Goal: Obtain resource: Download file/media

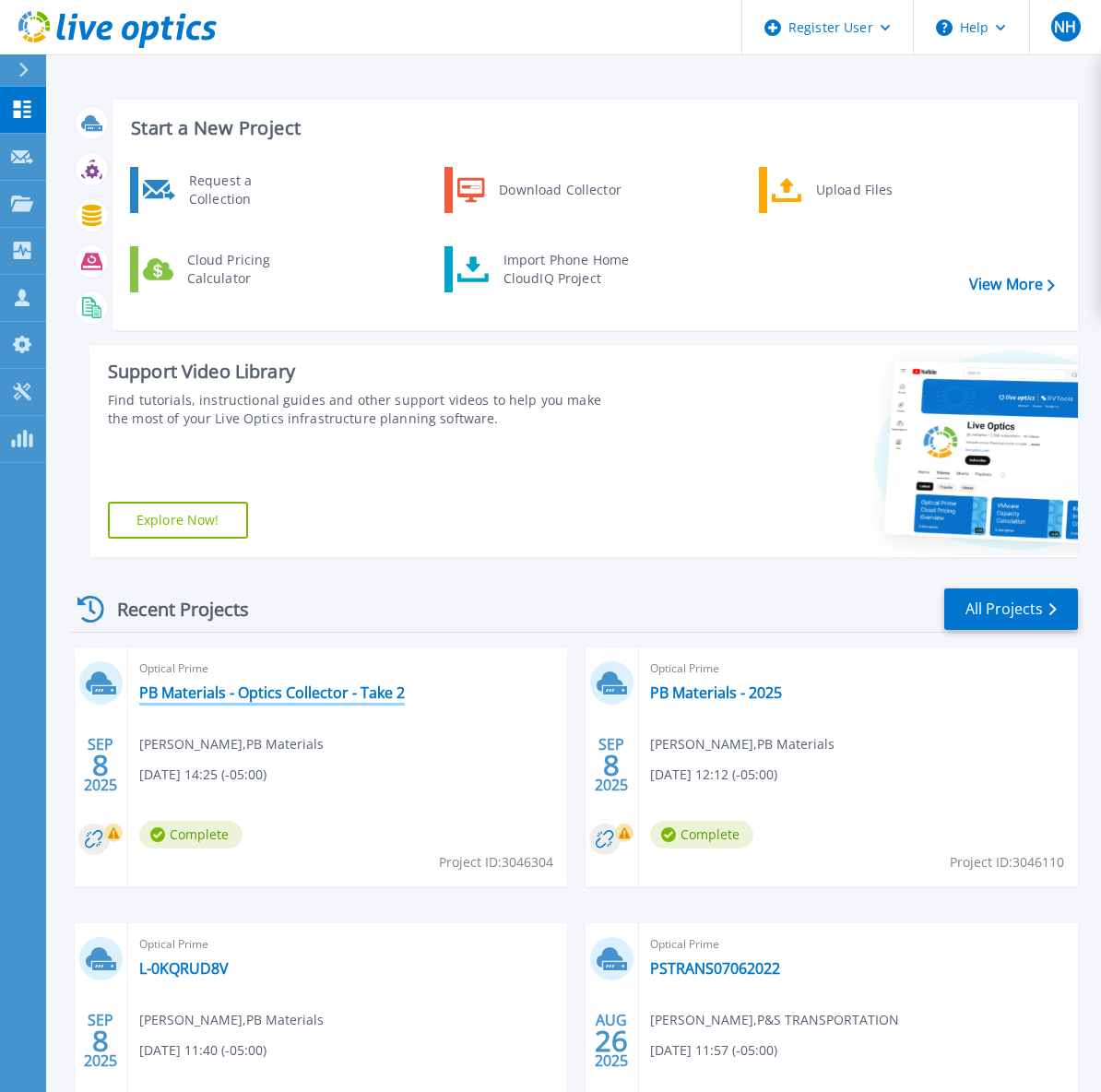
click at [379, 697] on link "PB Materials - Optics Collector - Take 2" at bounding box center [272, 693] width 265 height 19
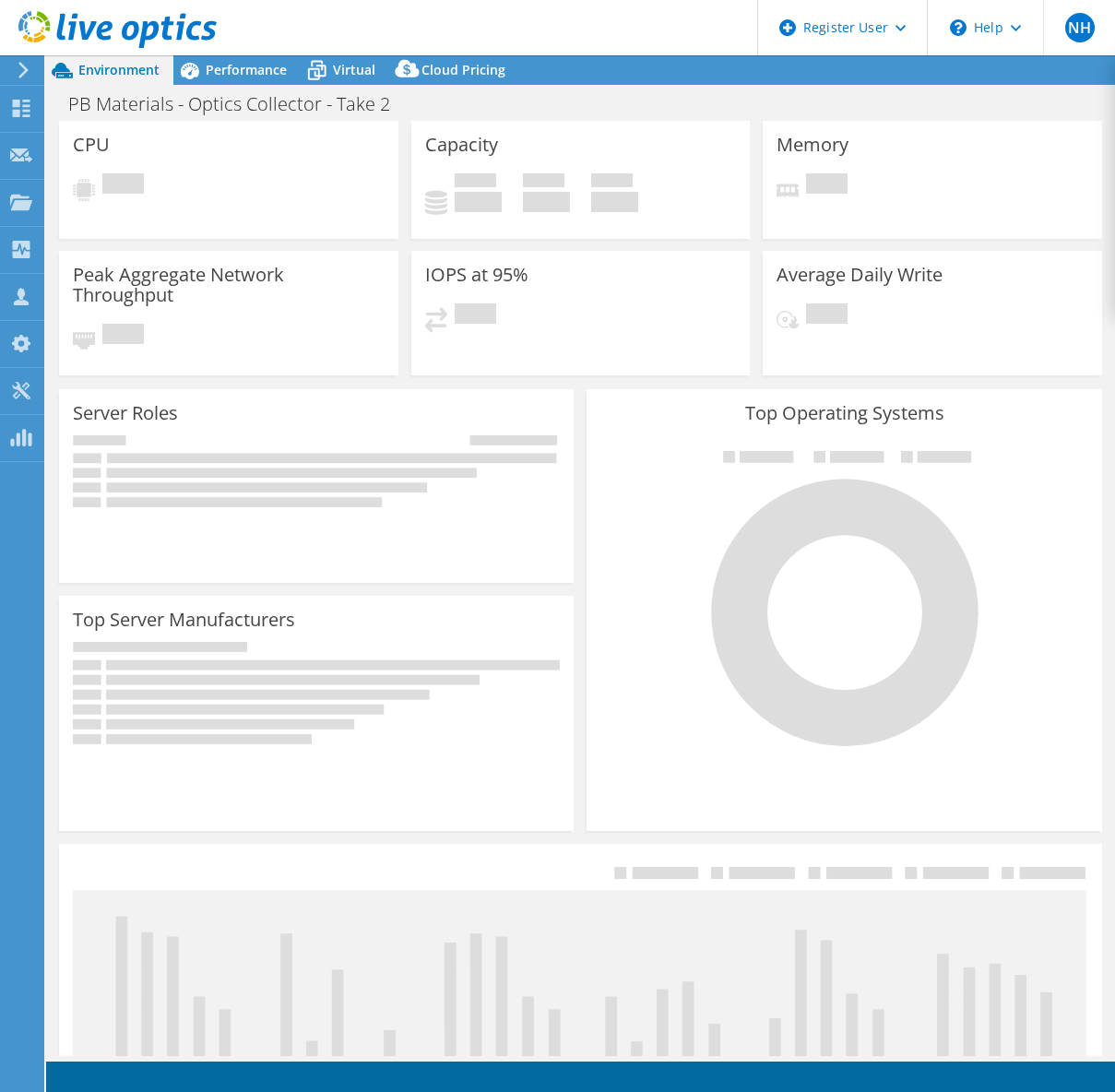
select select "USD"
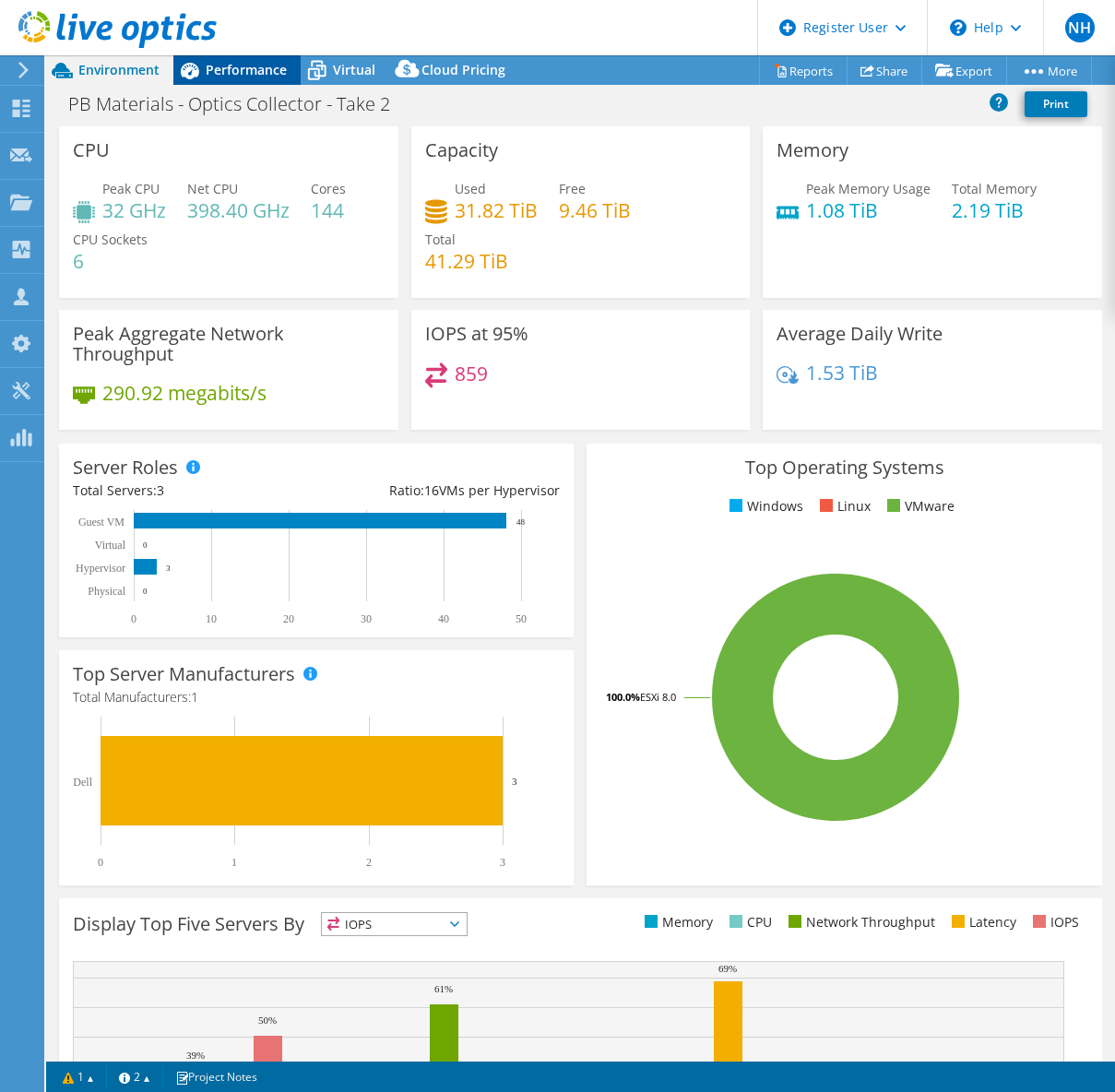
click at [246, 74] on span "Performance" at bounding box center [246, 69] width 81 height 18
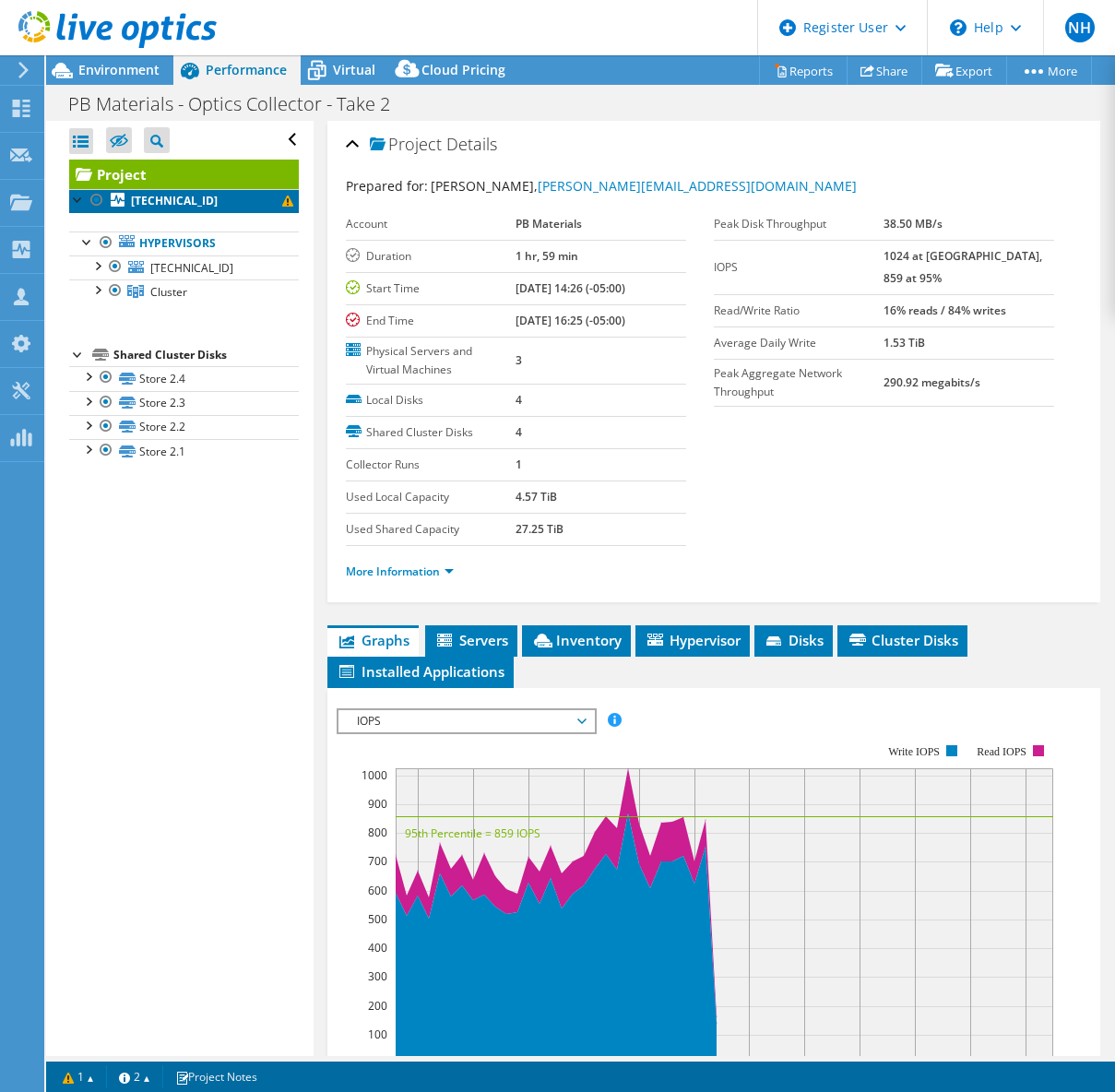
click at [282, 203] on span at bounding box center [288, 201] width 11 height 11
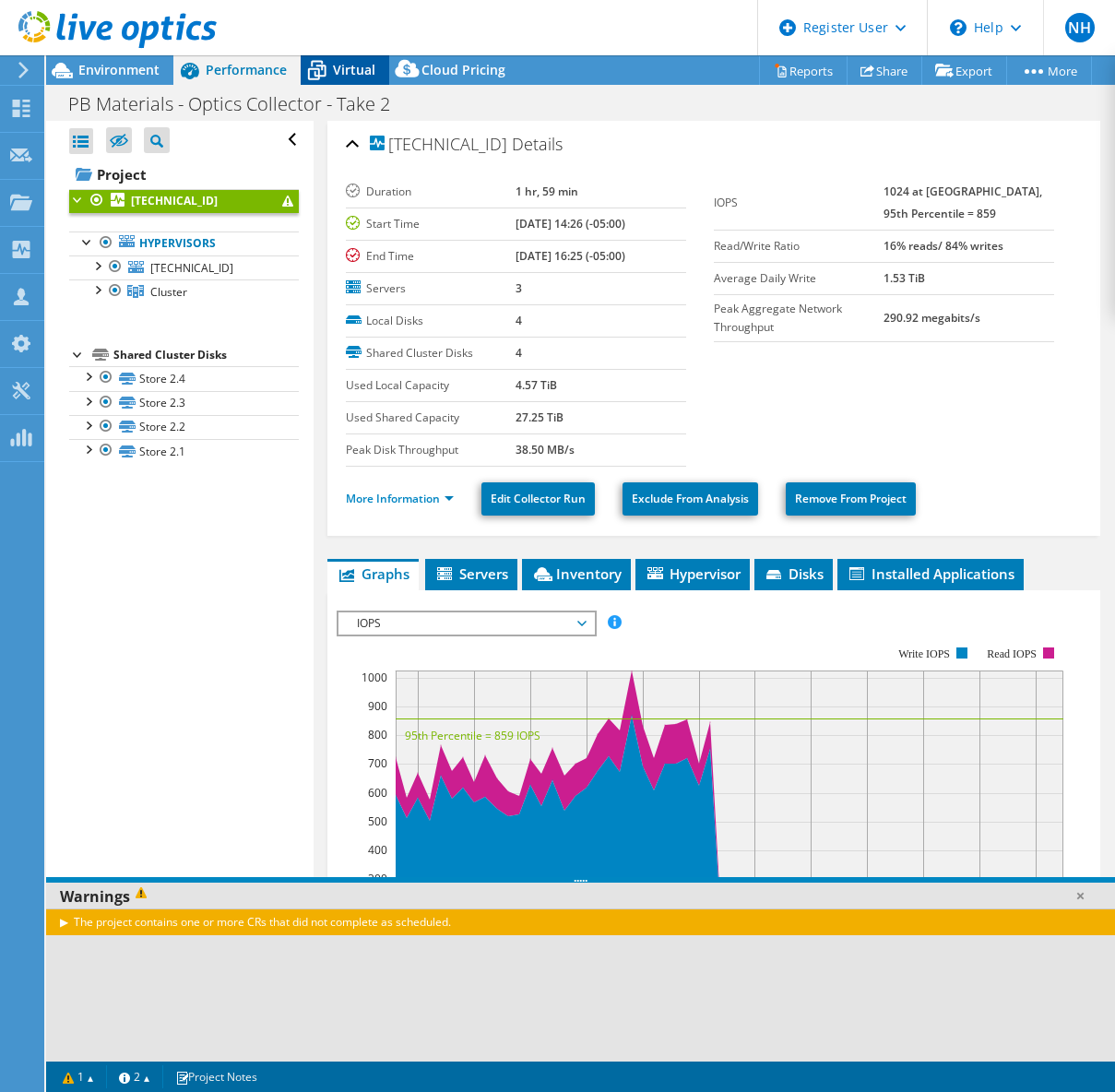
click at [334, 72] on span "Virtual" at bounding box center [353, 69] width 42 height 18
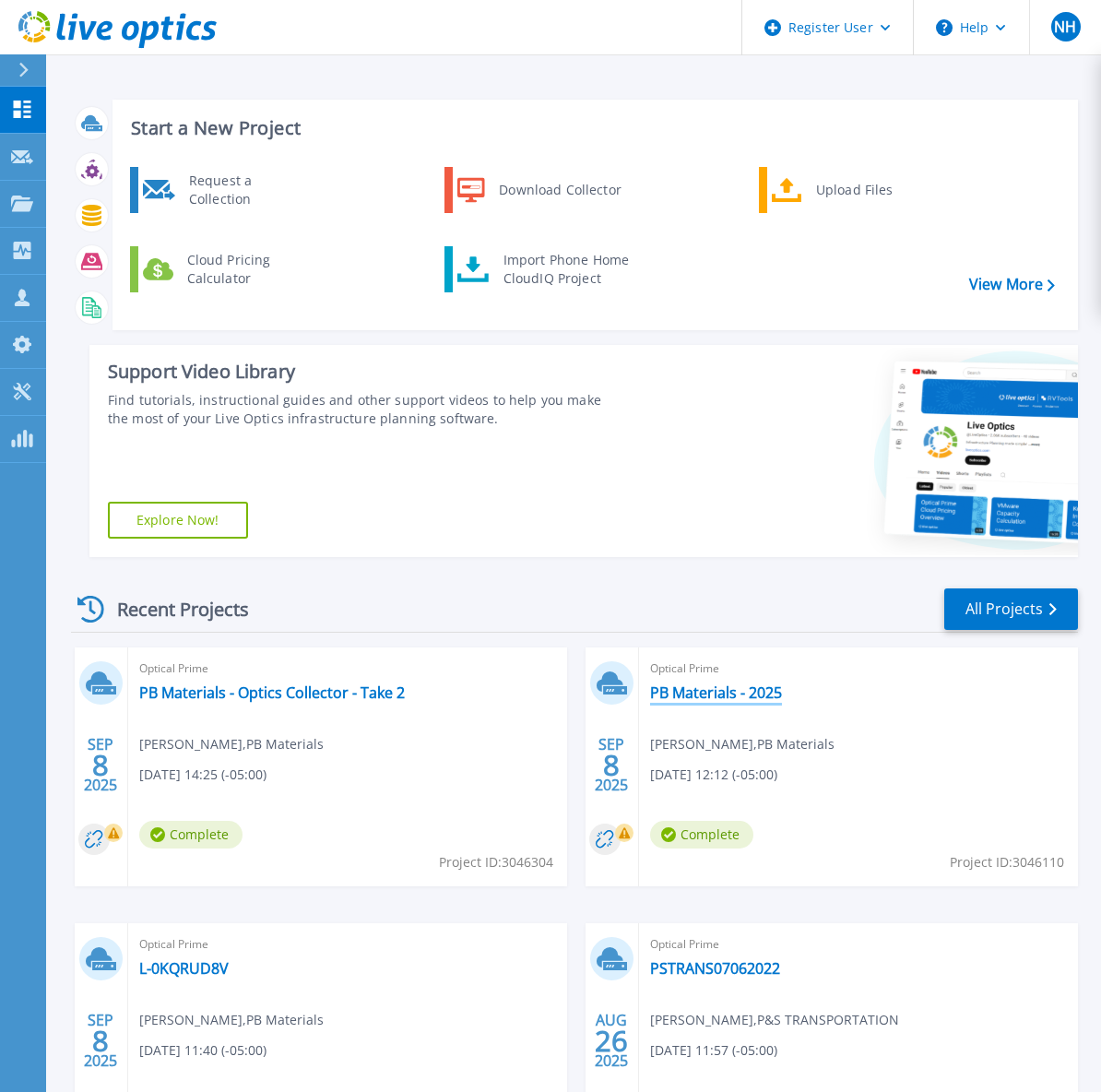
click at [689, 694] on link "PB Materials - 2025" at bounding box center [716, 693] width 132 height 19
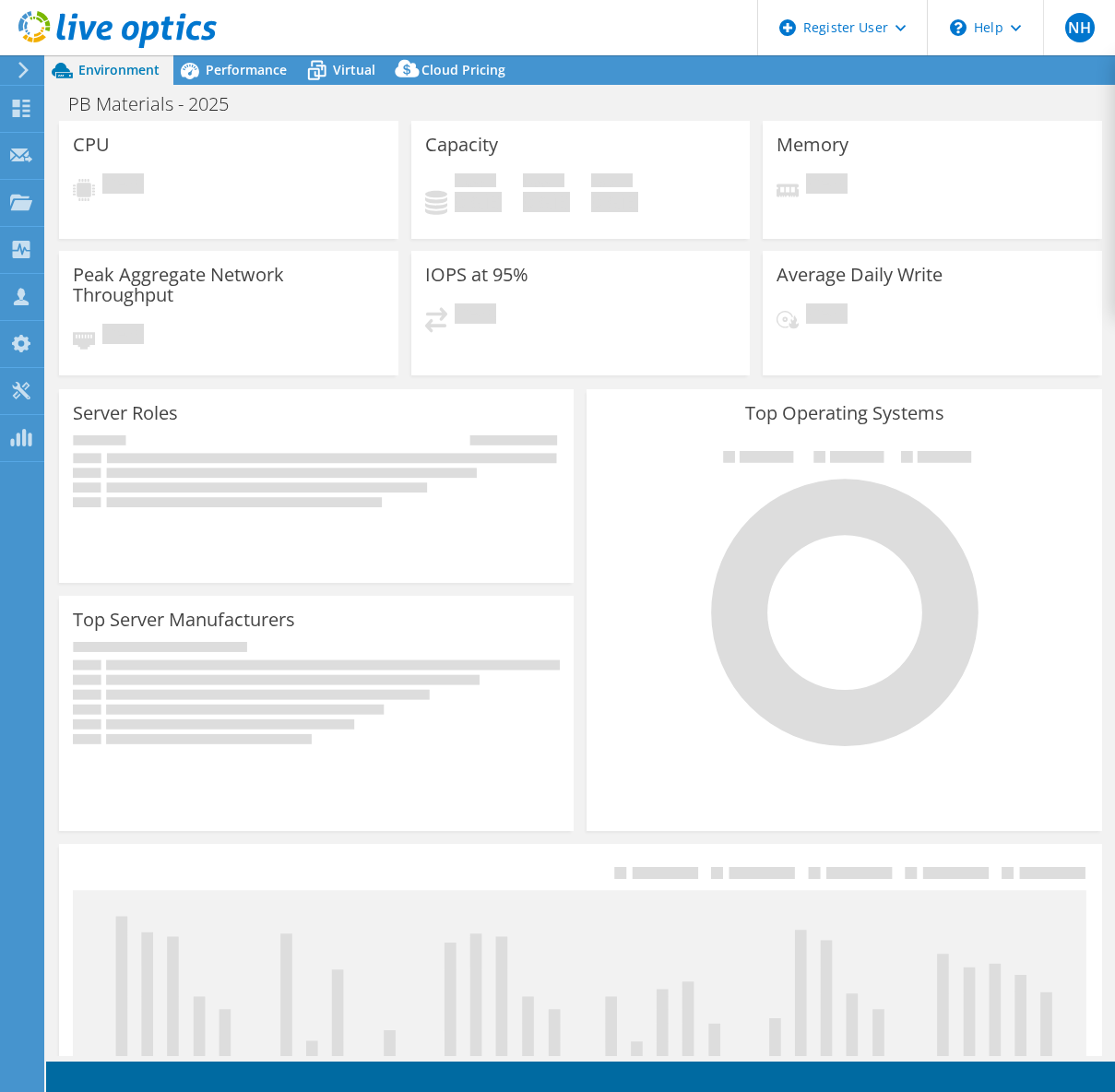
select select "USD"
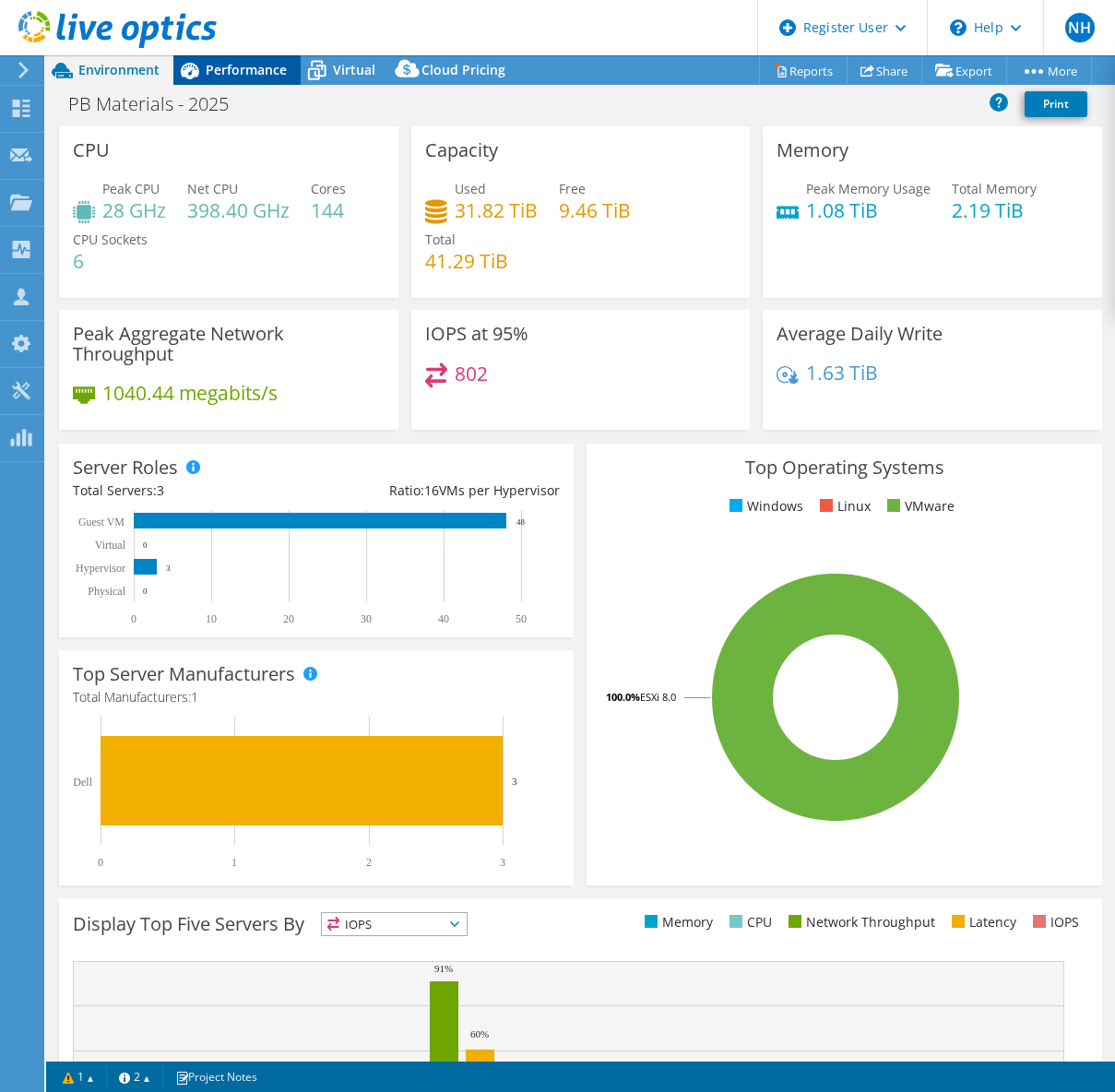
click at [230, 68] on span "Performance" at bounding box center [246, 69] width 81 height 18
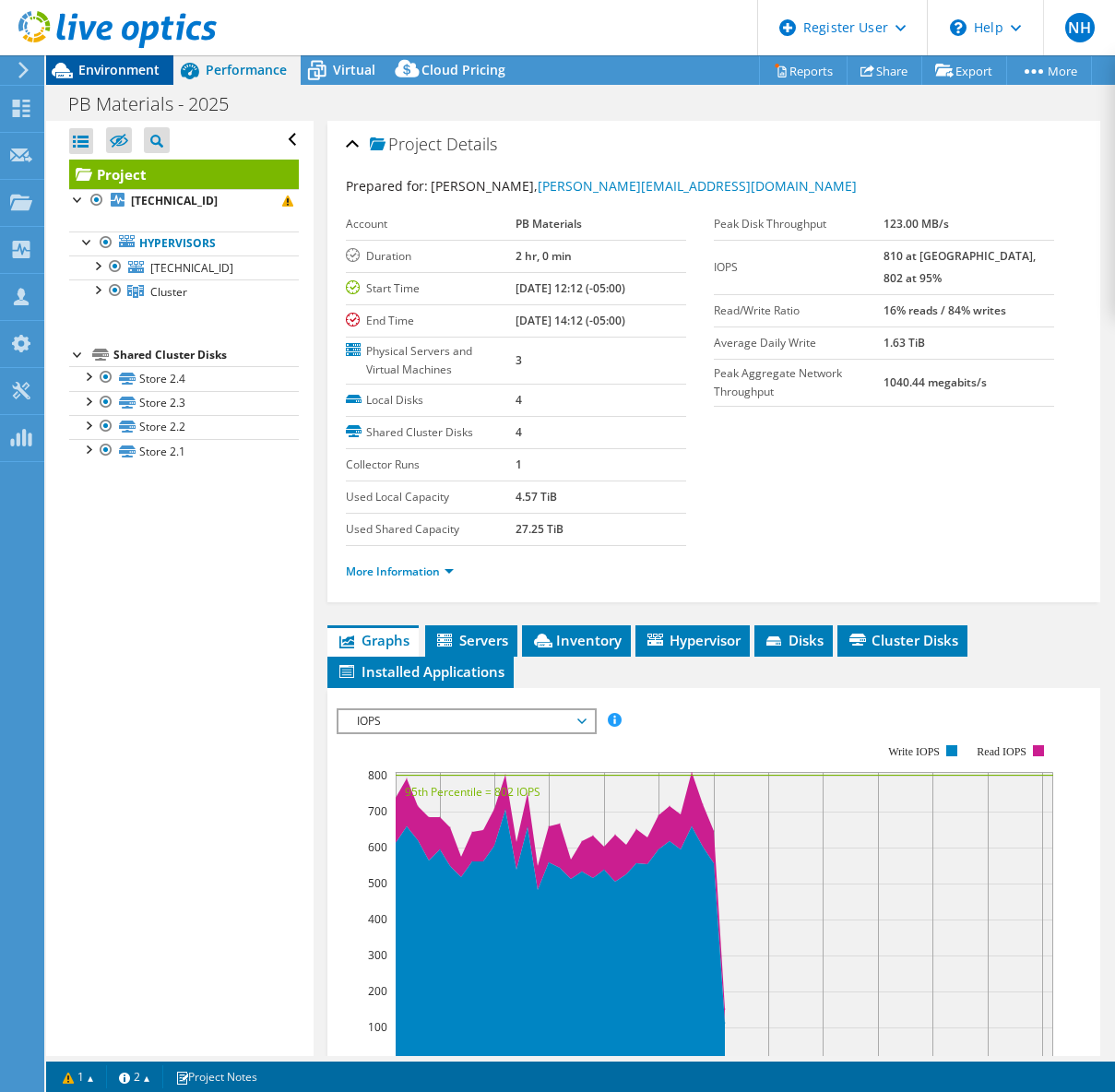
click at [143, 79] on div "Environment" at bounding box center [109, 70] width 127 height 30
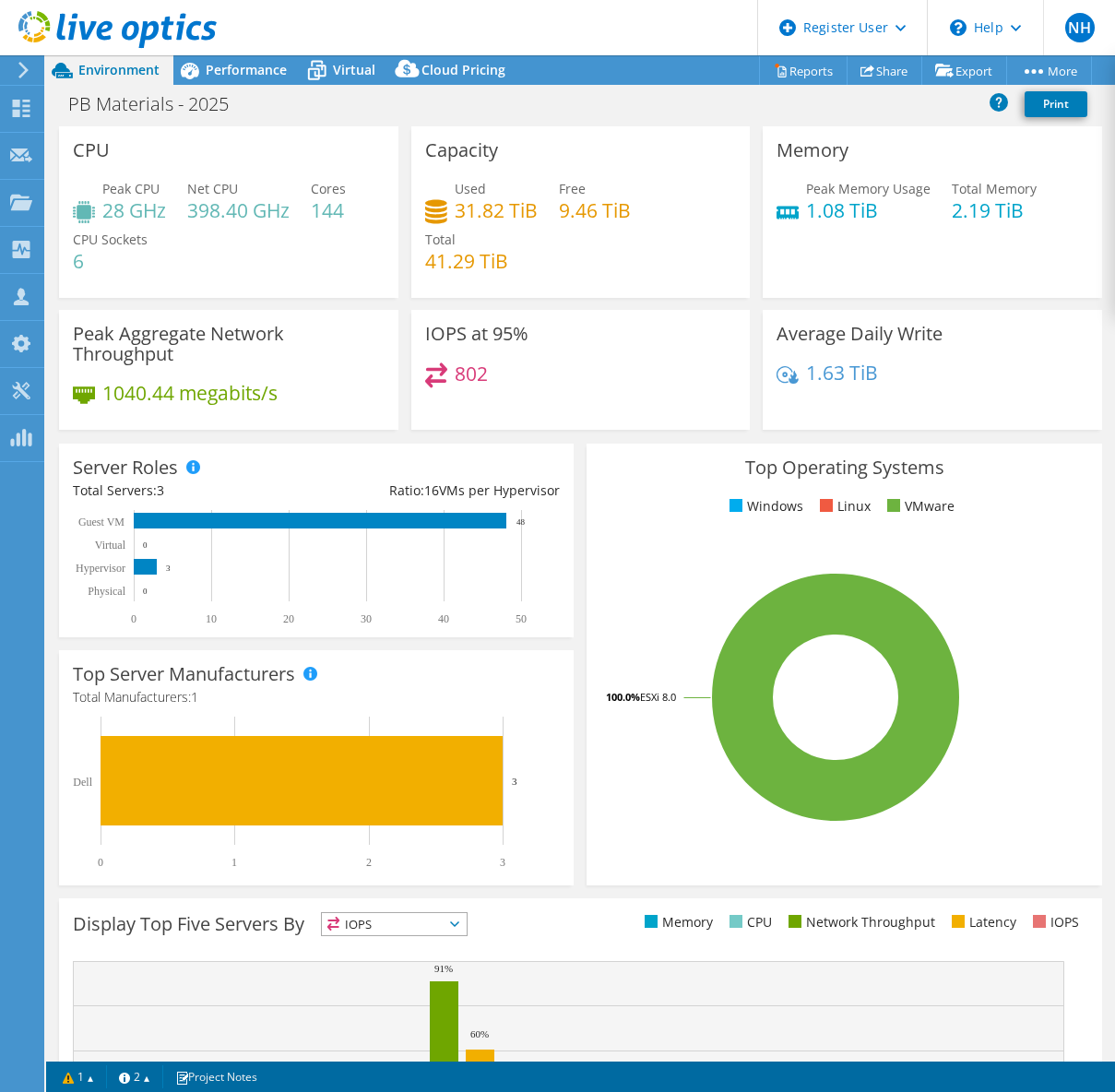
click at [344, 116] on div "PB Materials - 2025 Print" at bounding box center [580, 104] width 1069 height 35
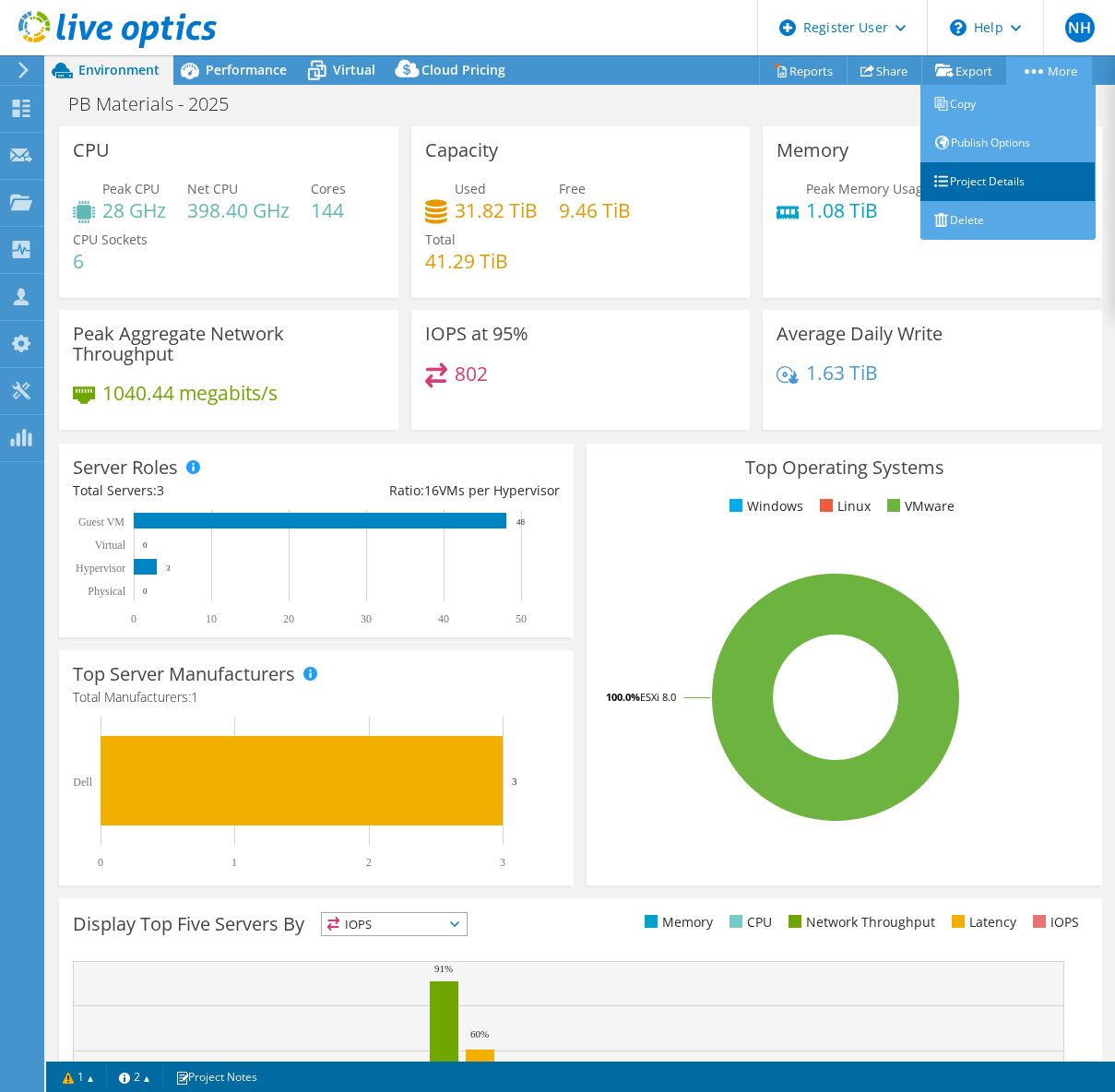
click at [984, 191] on link "Project Details" at bounding box center [1008, 181] width 175 height 38
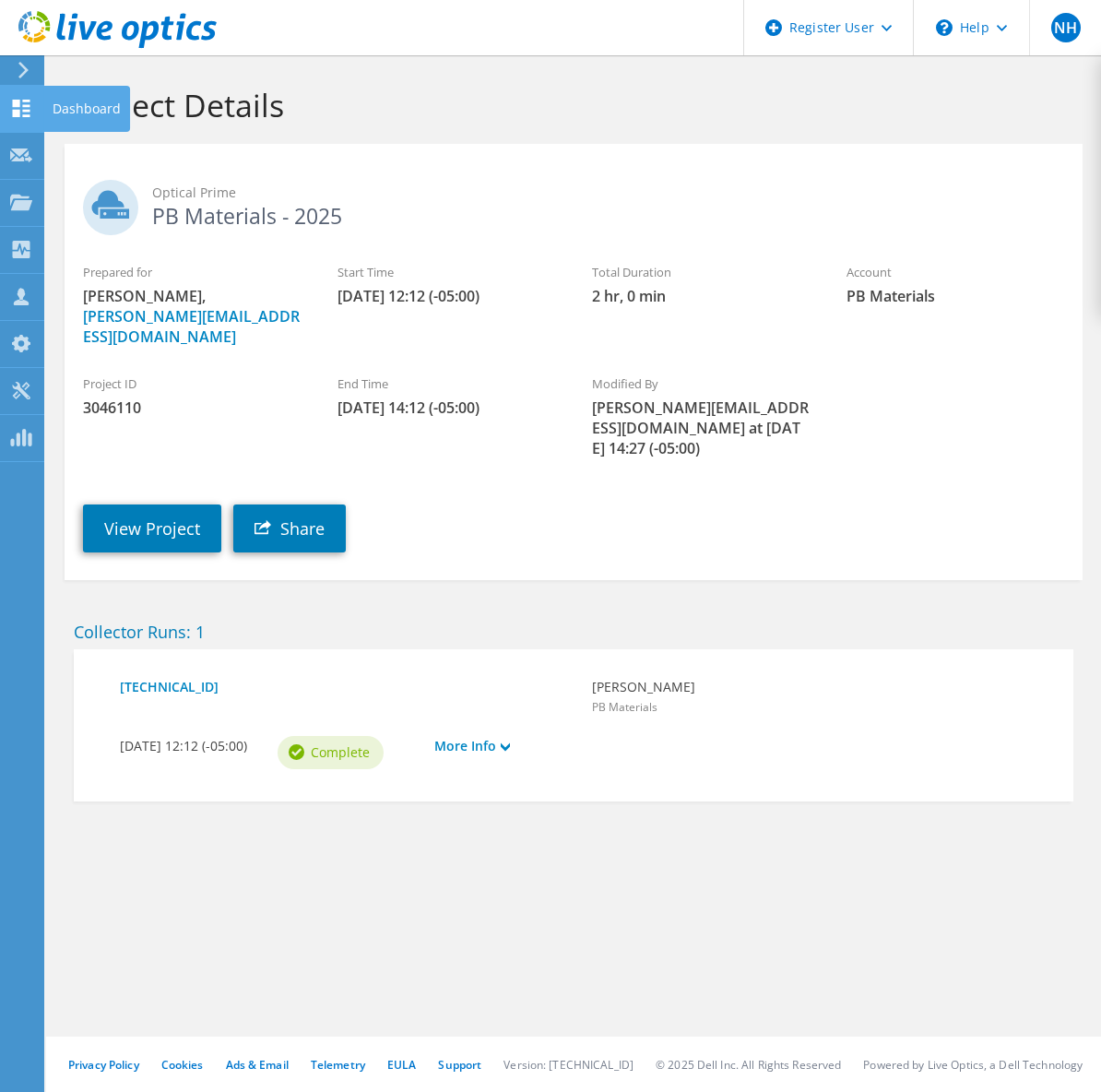
click at [14, 119] on div at bounding box center [21, 111] width 22 height 21
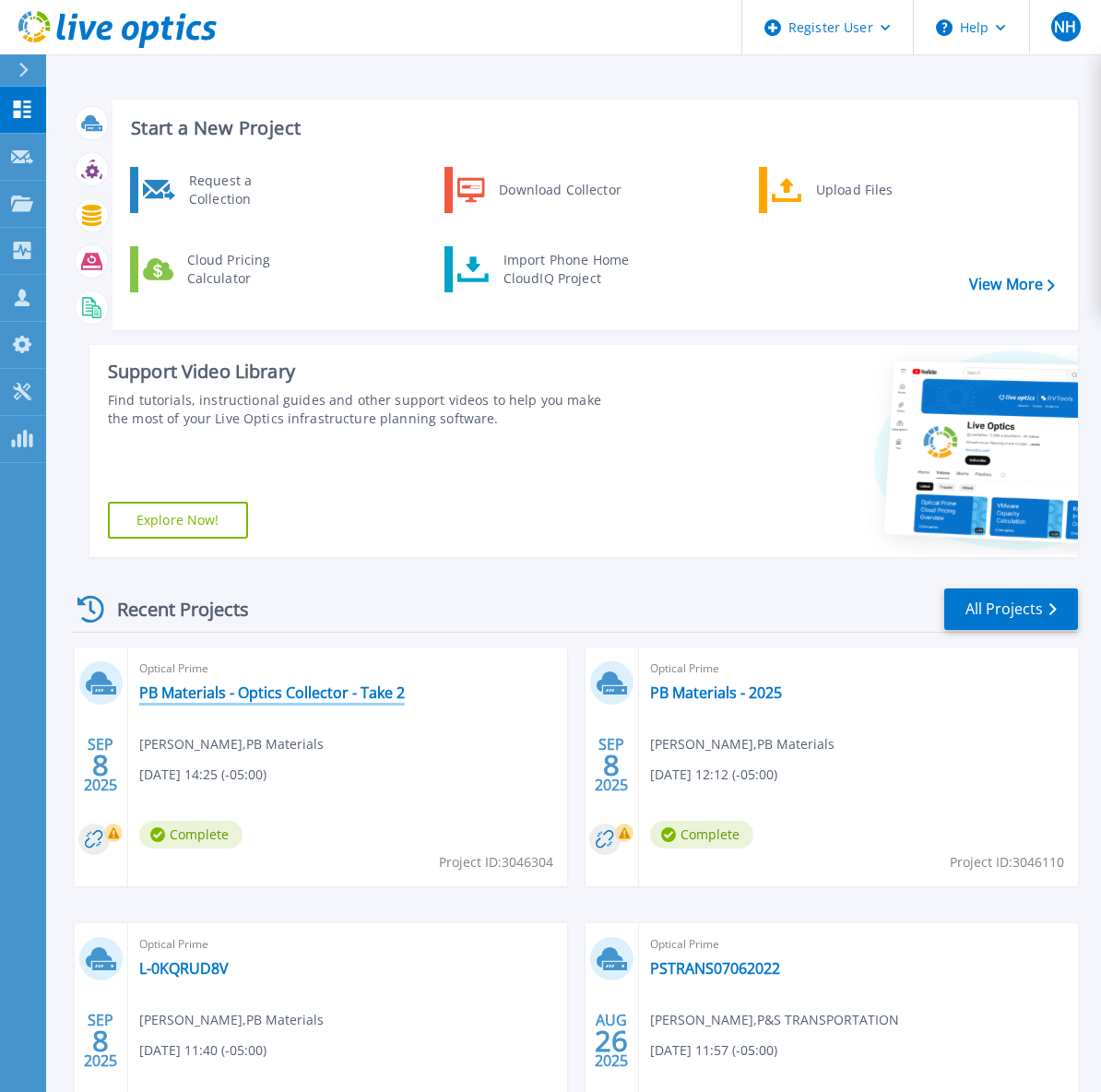
click at [312, 692] on link "PB Materials - Optics Collector - Take 2" at bounding box center [272, 693] width 265 height 19
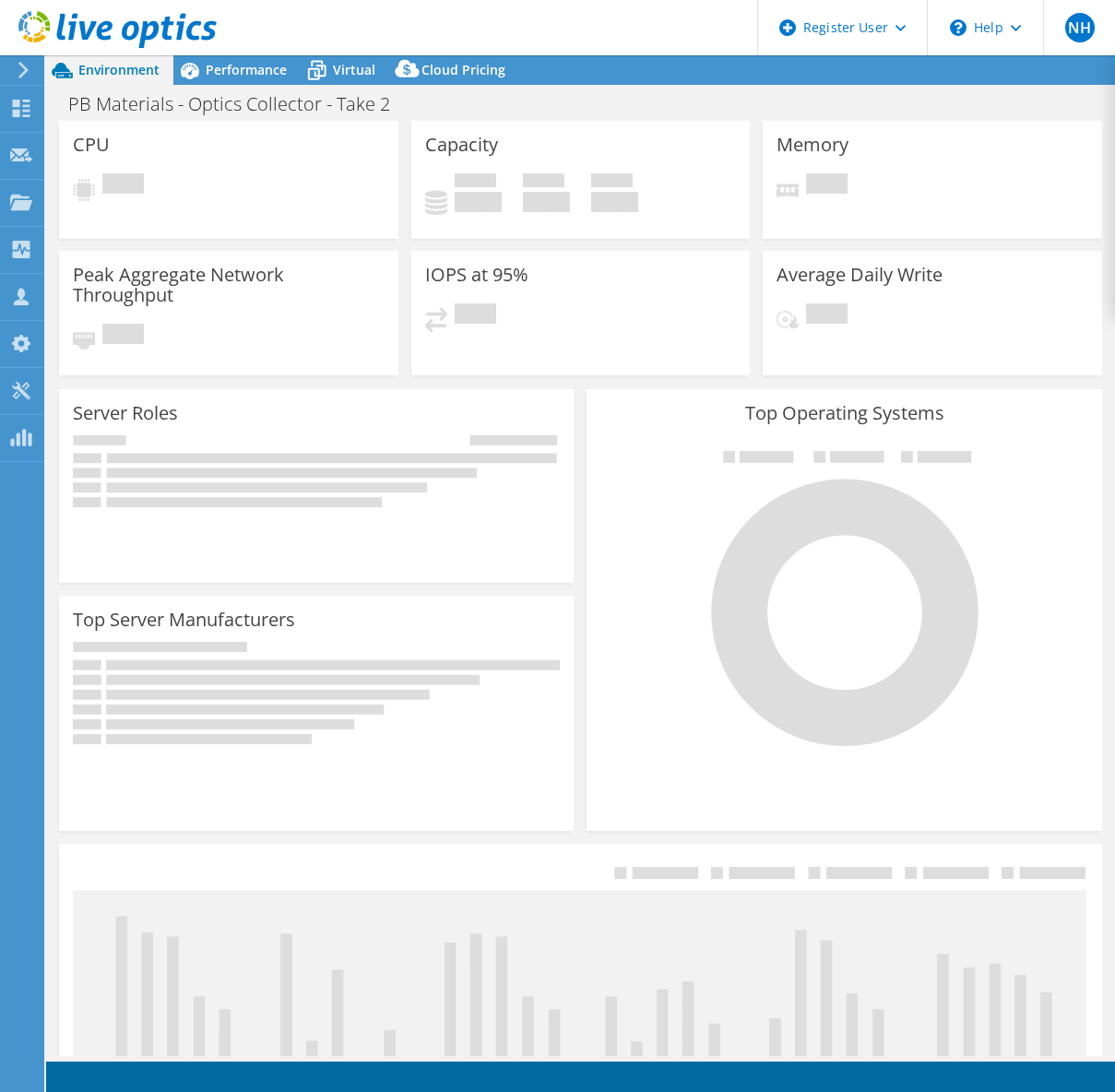
select select "USD"
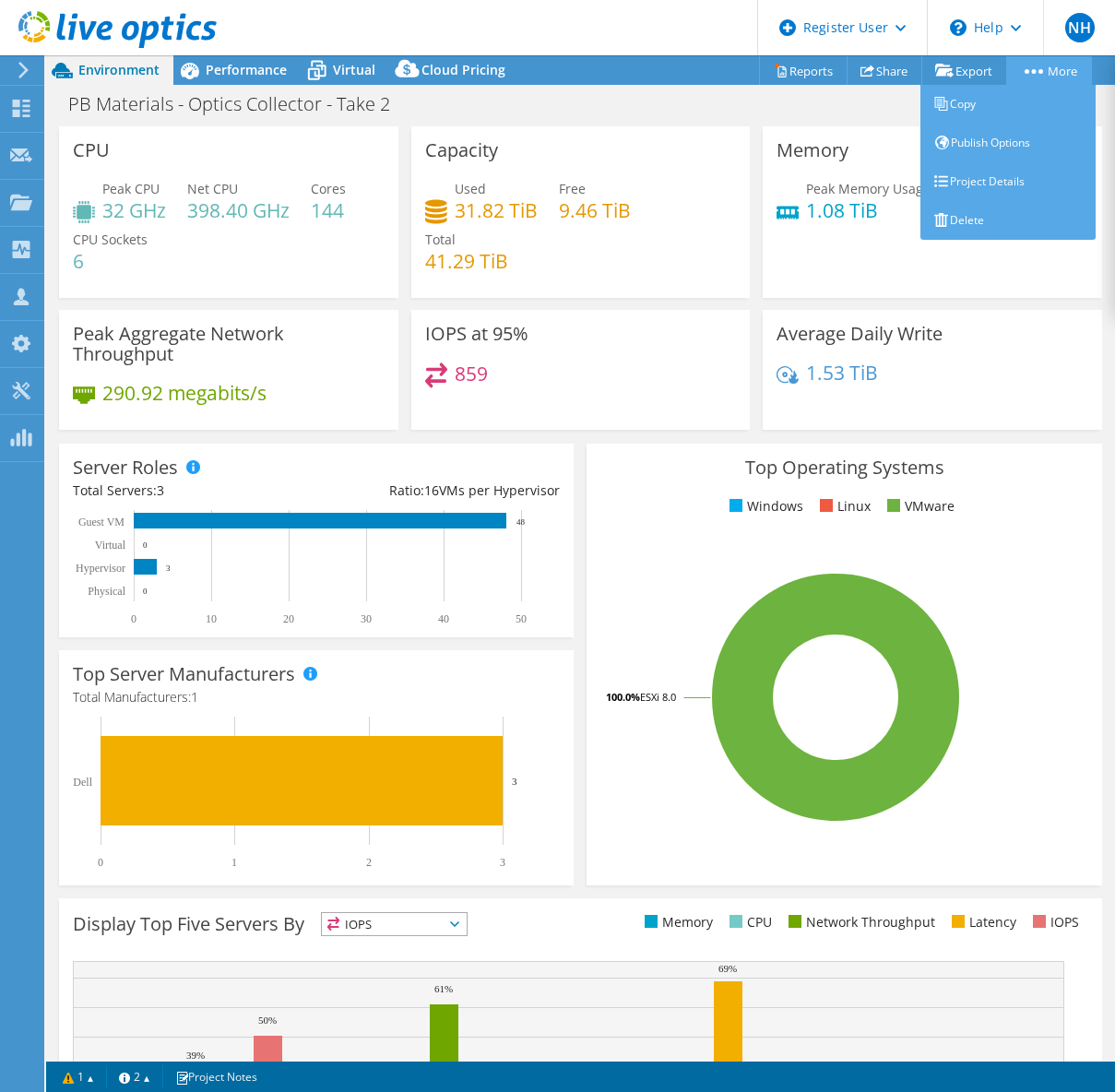
click at [1028, 65] on link "More" at bounding box center [1049, 70] width 86 height 29
click at [996, 180] on link "Project Details" at bounding box center [1008, 181] width 175 height 38
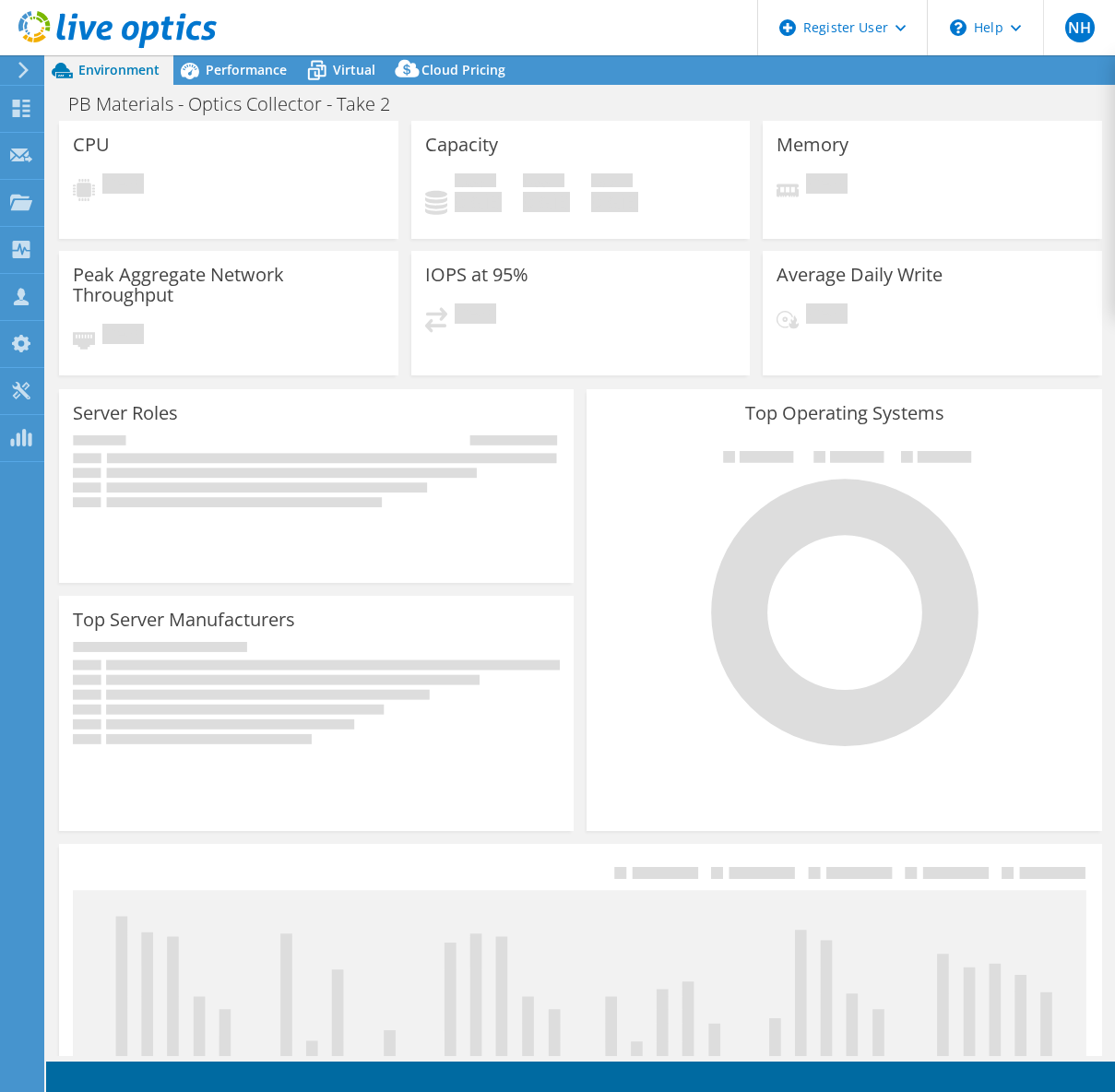
select select "USD"
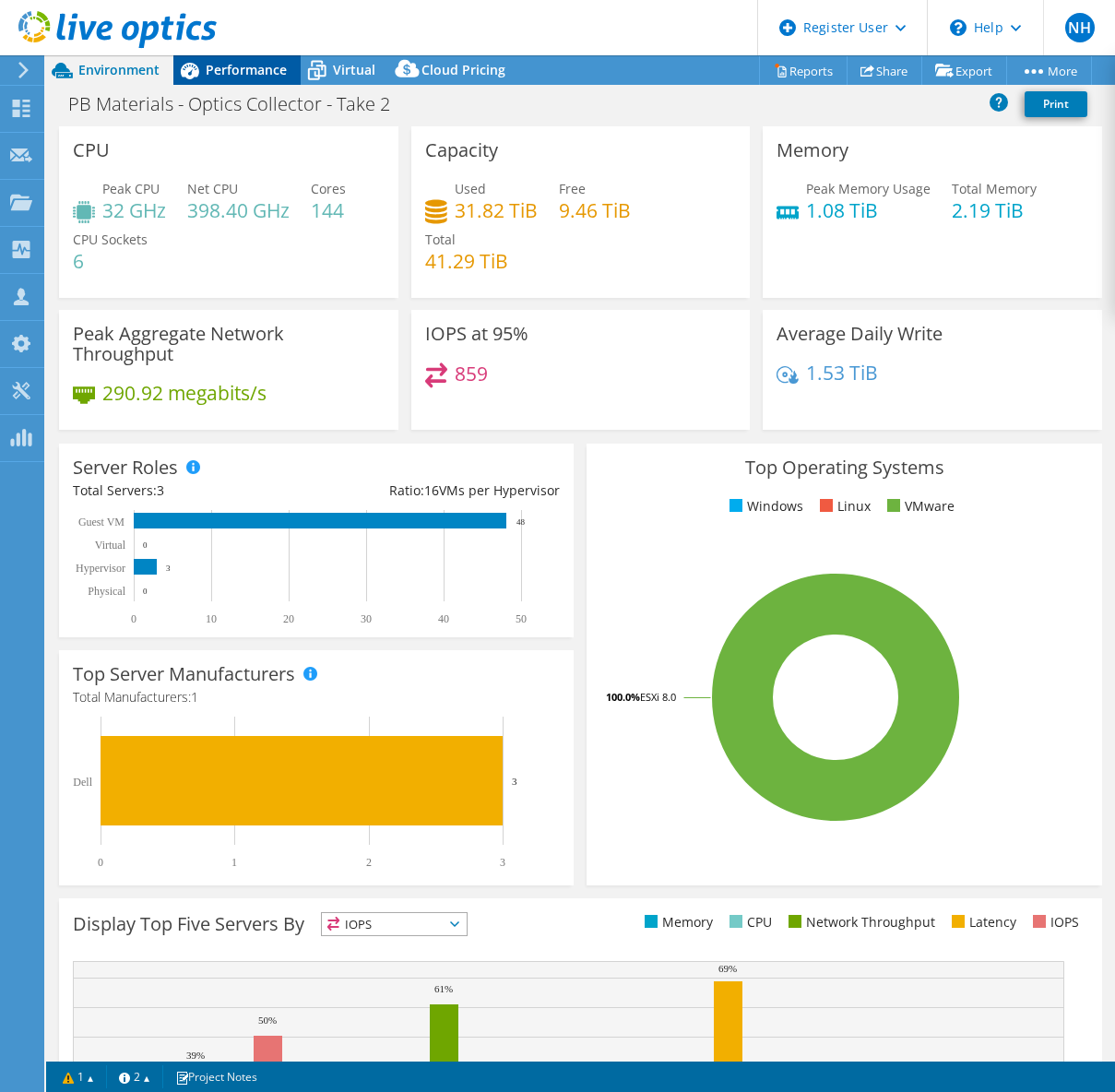
click at [241, 59] on div "Performance" at bounding box center [236, 70] width 127 height 30
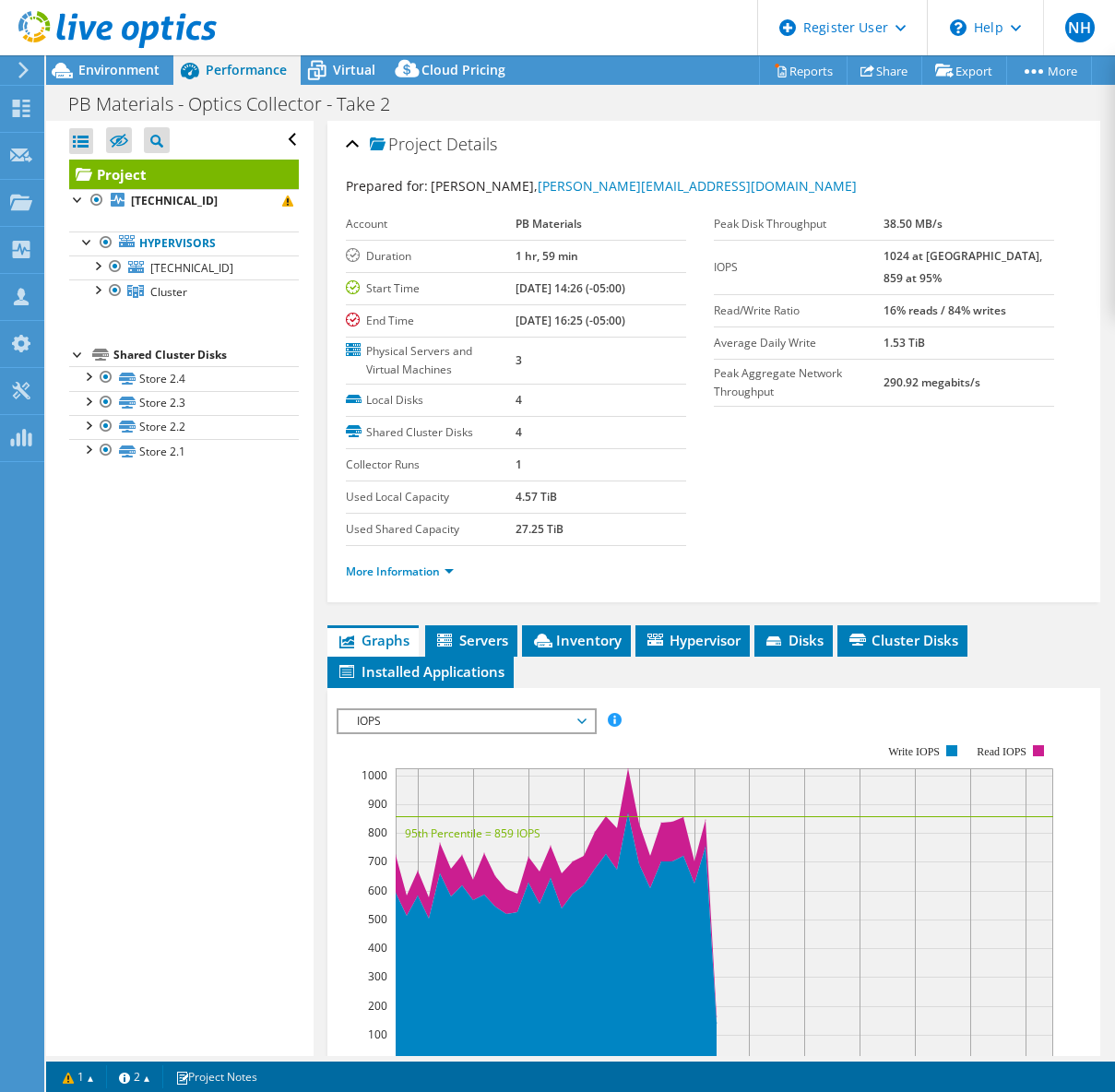
click at [322, 505] on div "Project Details Prepared for: [PERSON_NAME], [PERSON_NAME][EMAIL_ADDRESS][DOMAI…" at bounding box center [713, 793] width 800 height 1345
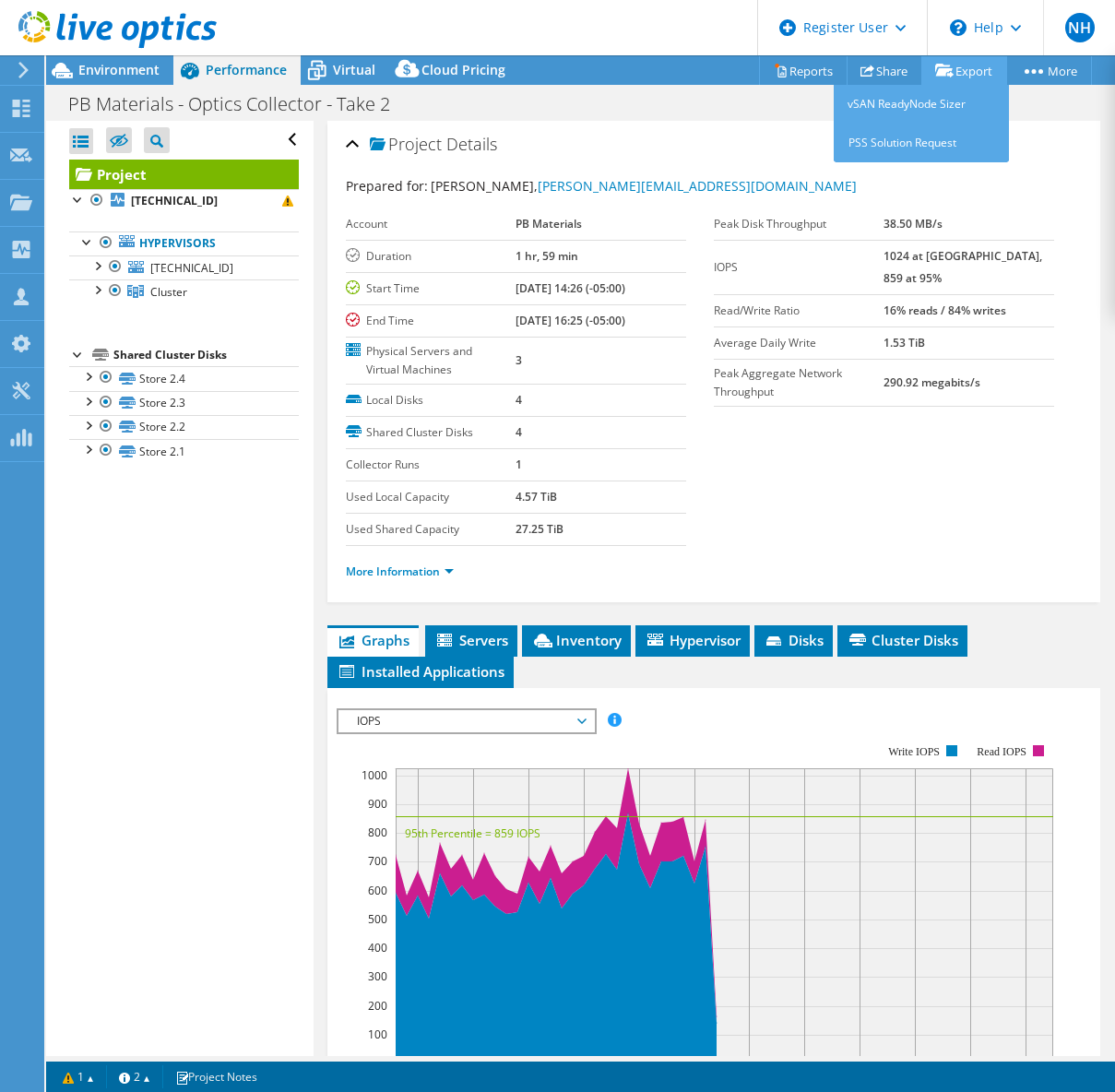
click at [950, 74] on link "Export" at bounding box center [965, 70] width 86 height 29
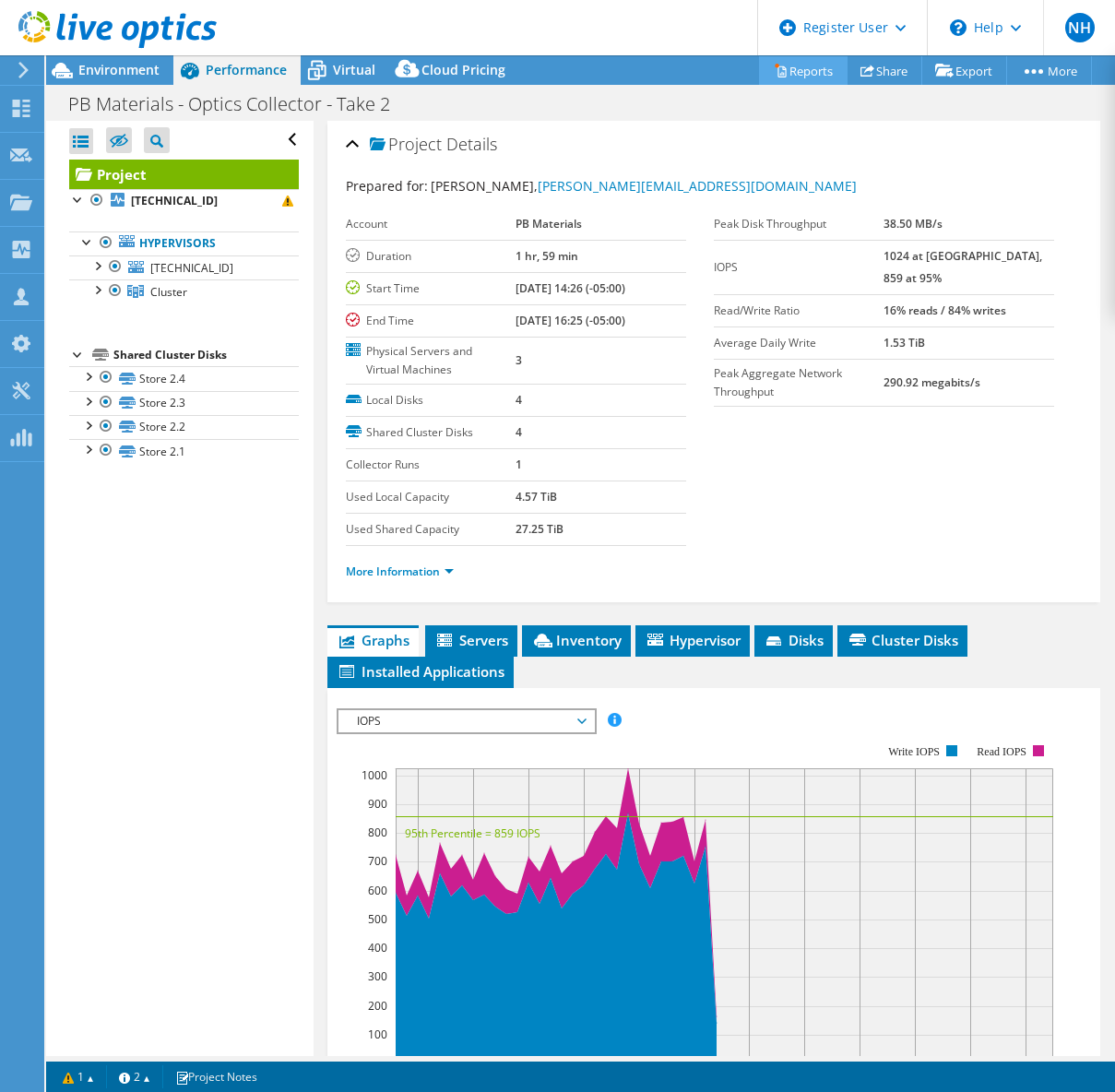
click at [769, 83] on link "Reports" at bounding box center [803, 70] width 89 height 29
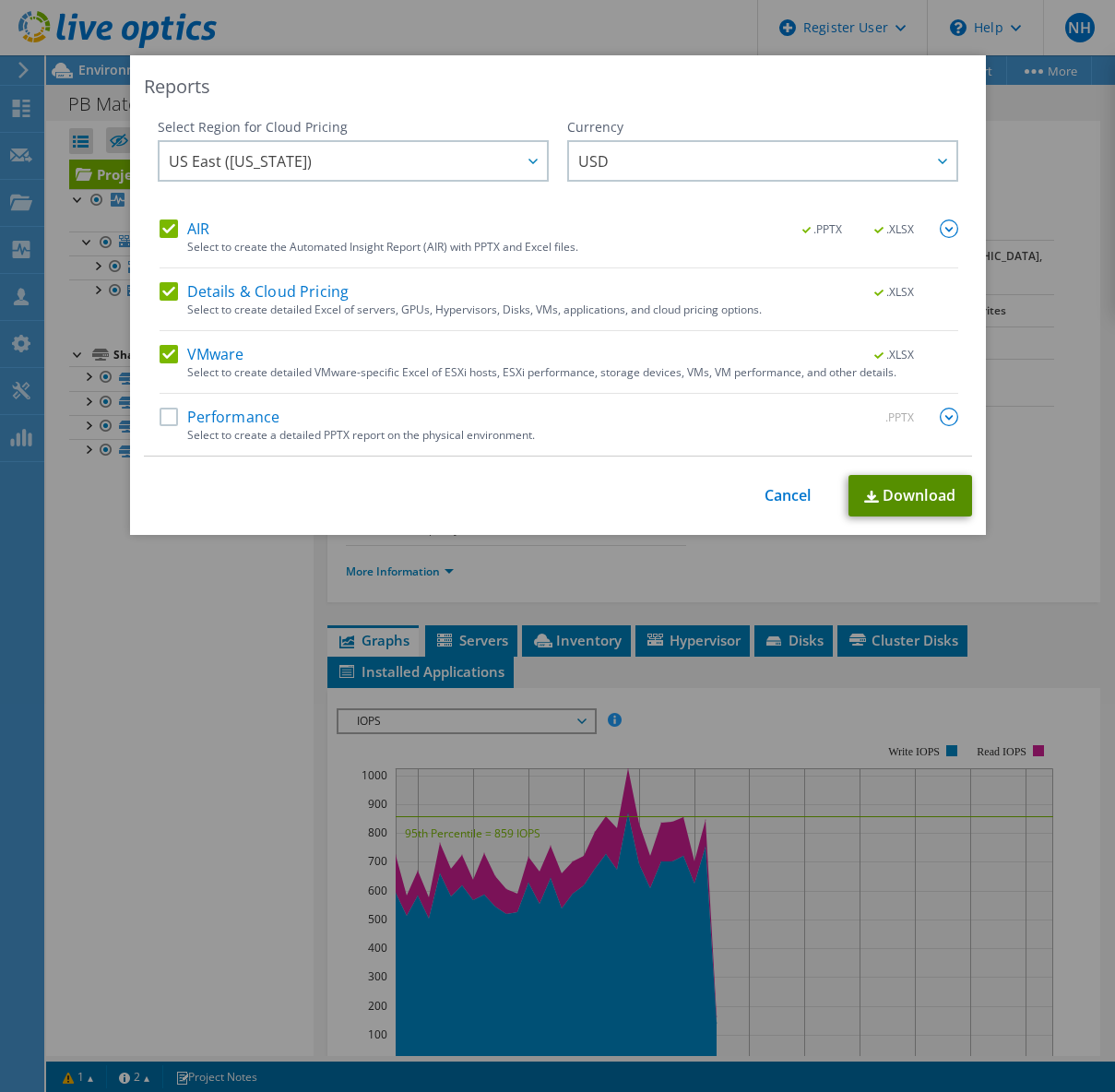
click at [892, 496] on link "Download" at bounding box center [910, 496] width 123 height 41
click at [221, 617] on div "Reports Select Region for Cloud Pricing Asia Pacific ([GEOGRAPHIC_DATA]) [GEOGR…" at bounding box center [557, 546] width 1115 height 982
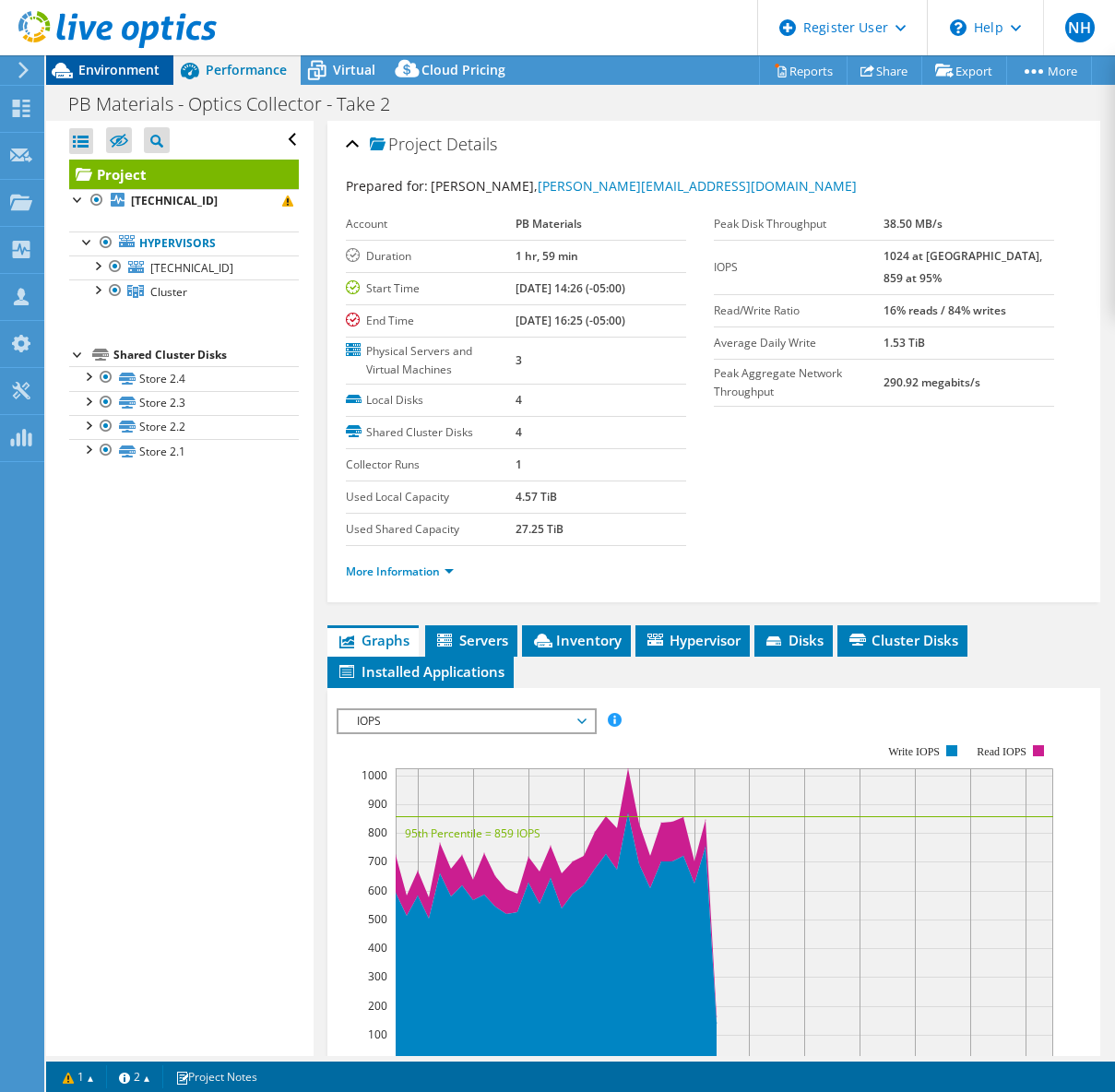
click at [130, 80] on div "Environment" at bounding box center [109, 70] width 127 height 30
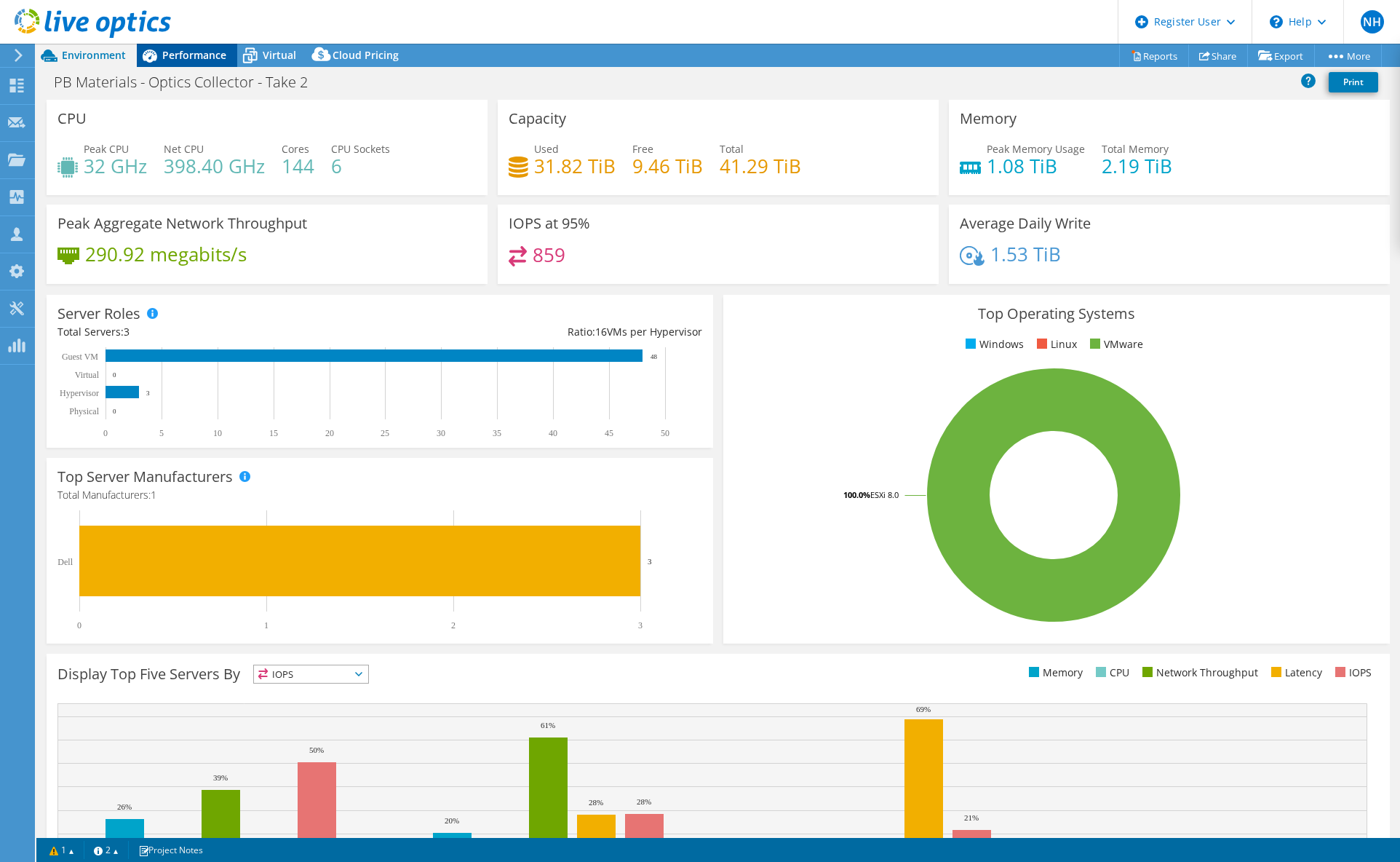
click at [210, 63] on div "Performance" at bounding box center [187, 55] width 100 height 24
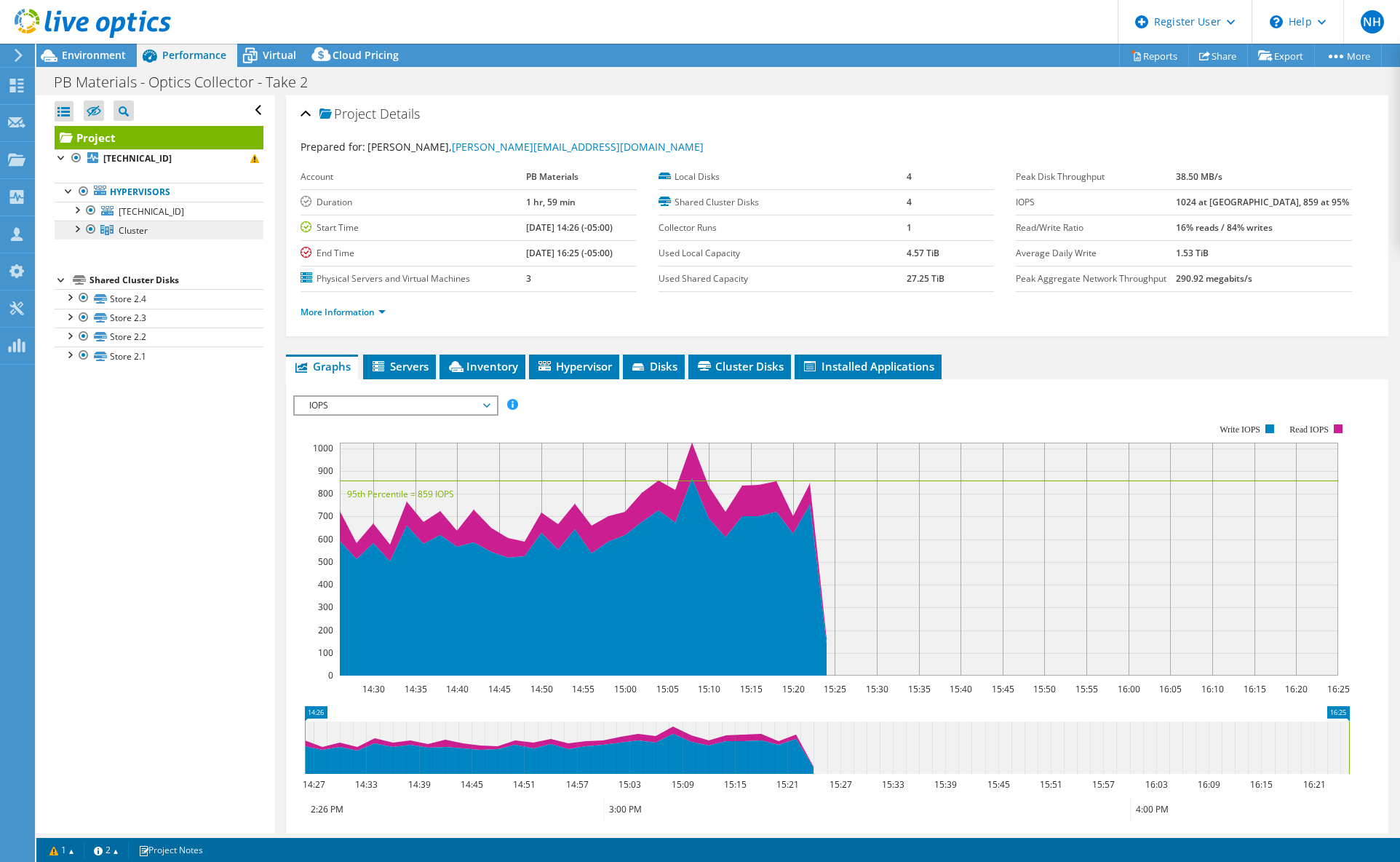
click at [140, 229] on span "Cluster" at bounding box center [133, 230] width 29 height 13
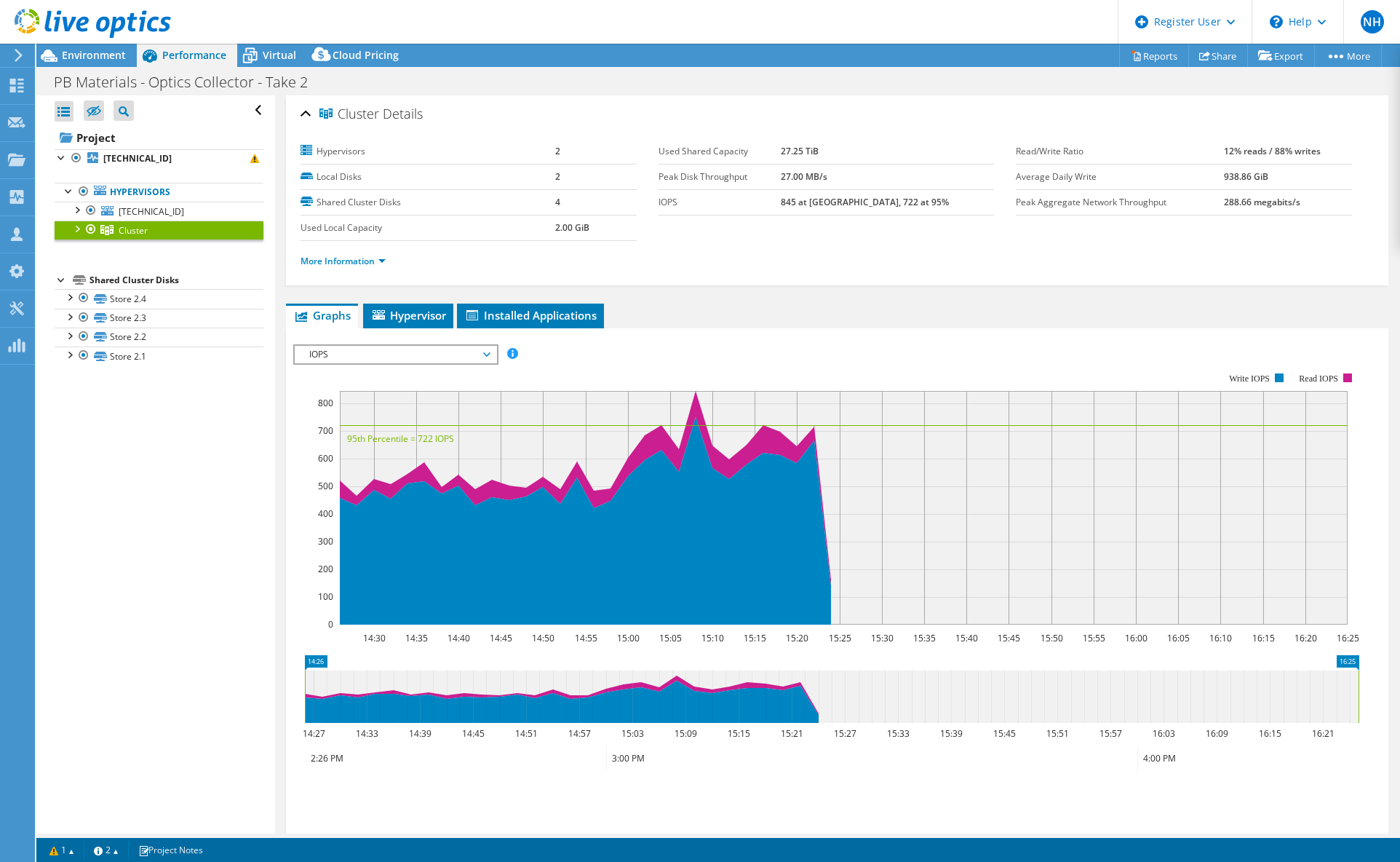
click at [75, 228] on div at bounding box center [77, 228] width 15 height 15
click at [77, 207] on div at bounding box center [77, 209] width 15 height 15
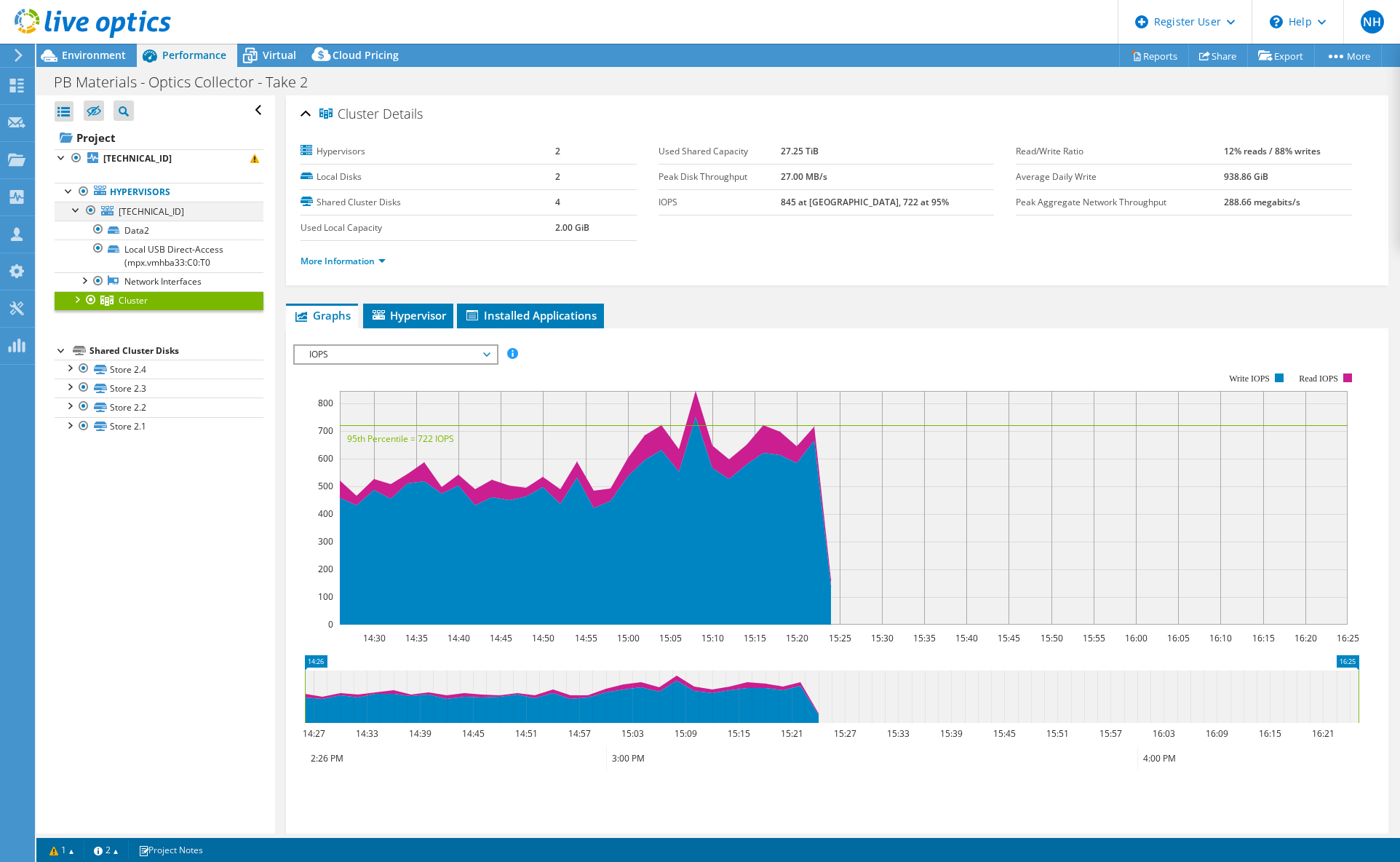
click at [77, 207] on div at bounding box center [77, 209] width 15 height 15
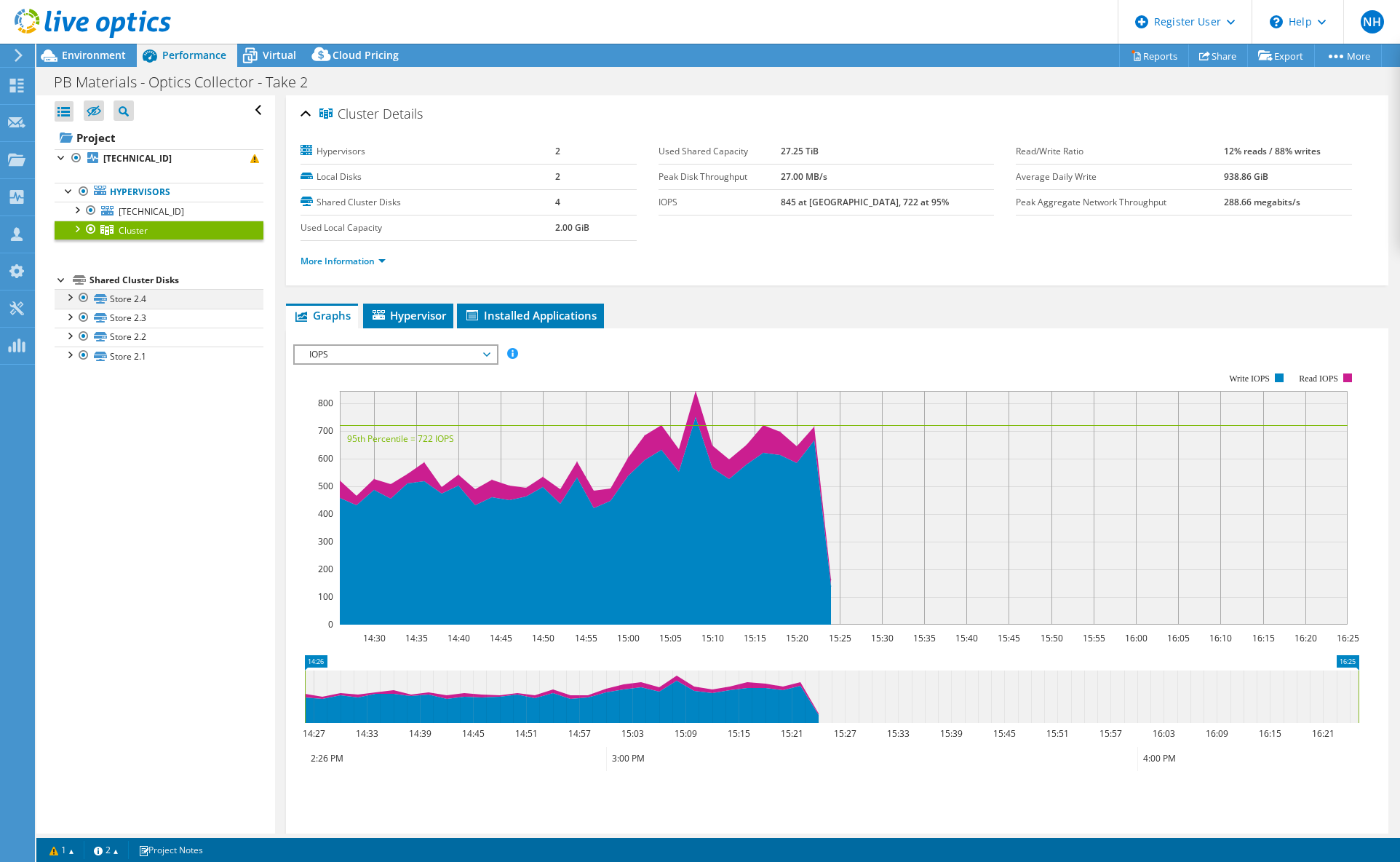
click at [72, 296] on div at bounding box center [69, 297] width 15 height 15
click at [69, 296] on div at bounding box center [69, 297] width 15 height 15
click at [71, 314] on div at bounding box center [69, 316] width 15 height 15
click at [71, 318] on div at bounding box center [69, 316] width 15 height 15
click at [67, 337] on div at bounding box center [69, 335] width 15 height 15
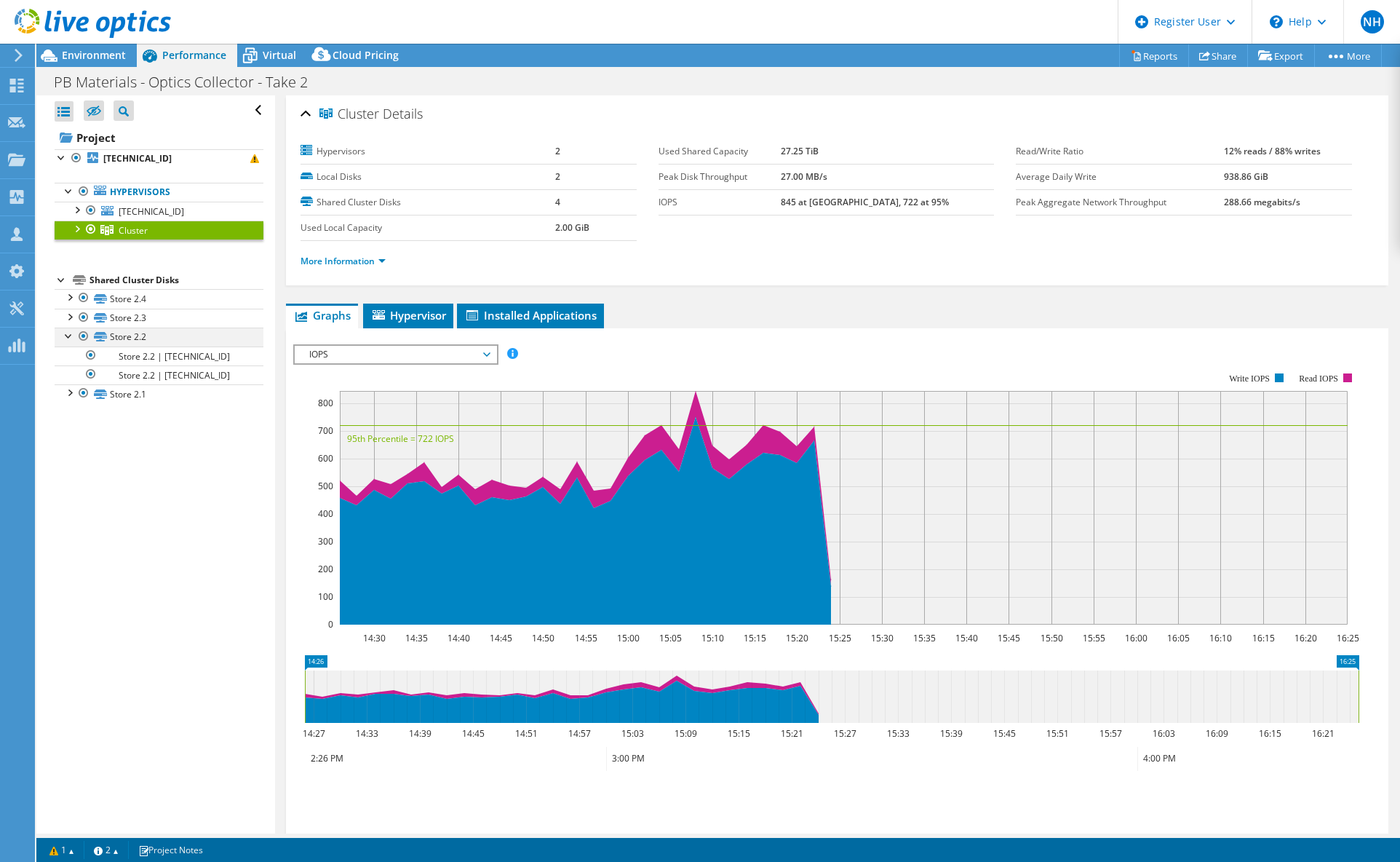
click at [67, 337] on div at bounding box center [69, 335] width 15 height 15
click at [101, 58] on span "Environment" at bounding box center [94, 55] width 64 height 14
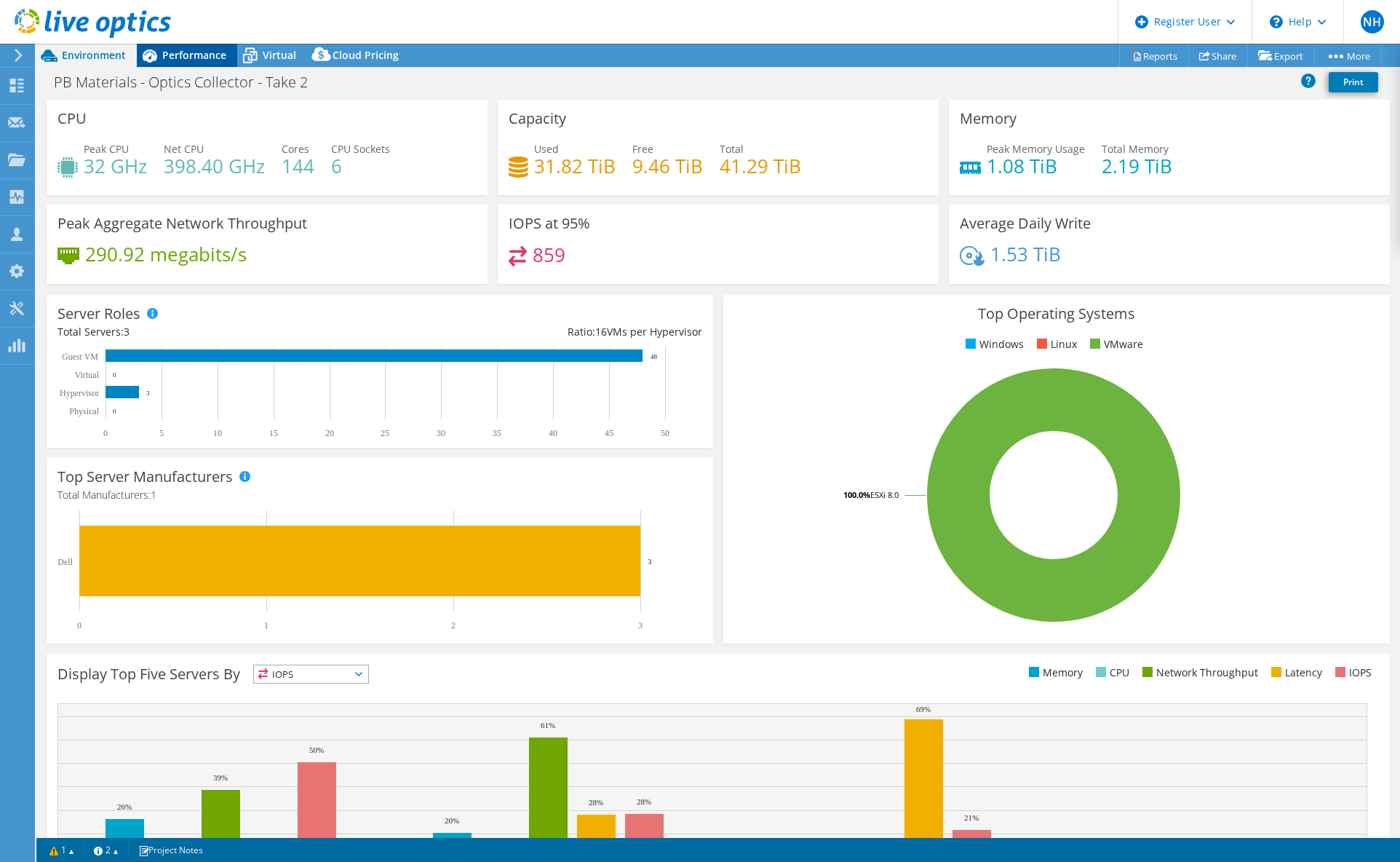
click at [185, 58] on span "Performance" at bounding box center [194, 55] width 64 height 14
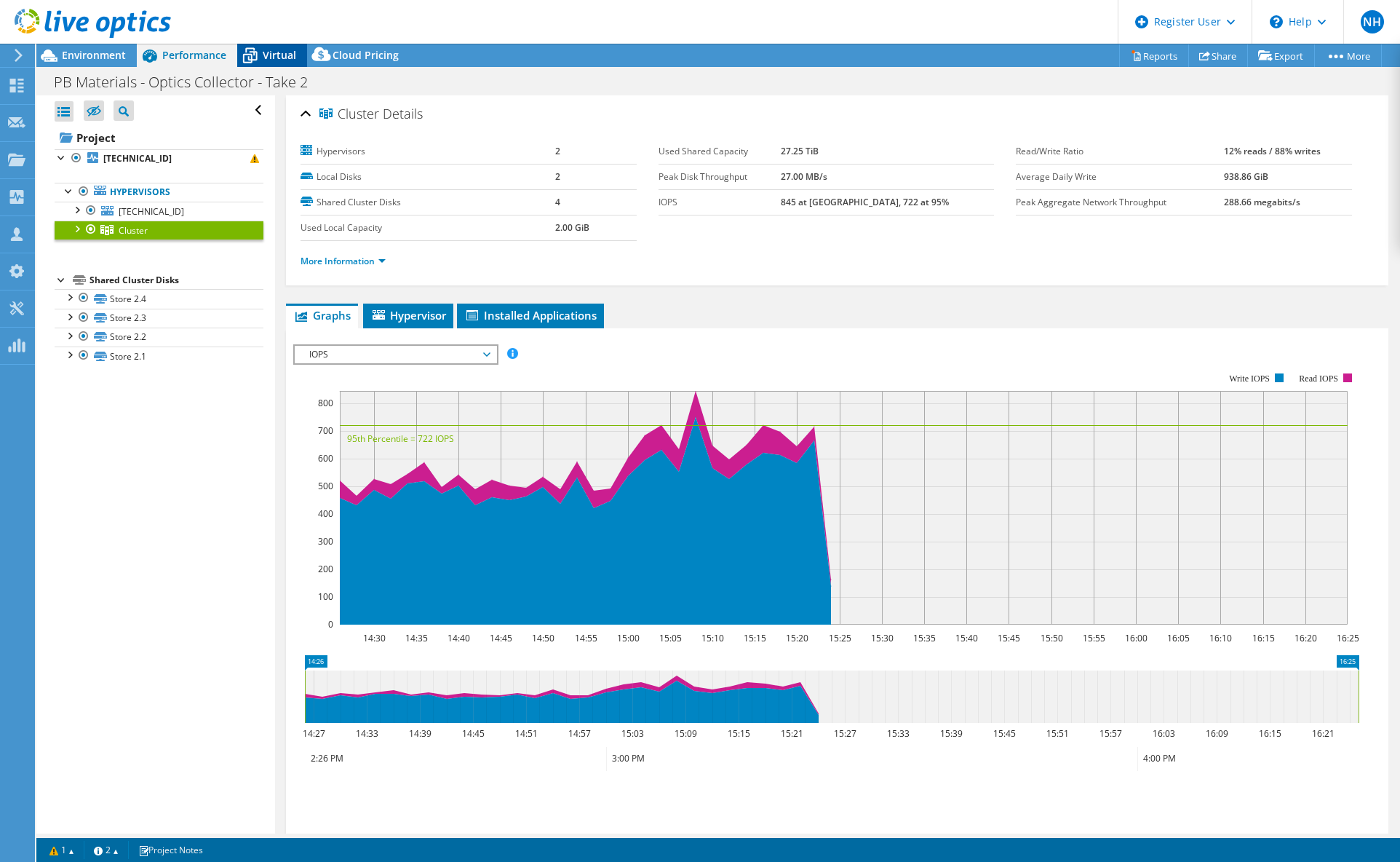
click at [249, 55] on icon at bounding box center [251, 57] width 15 height 12
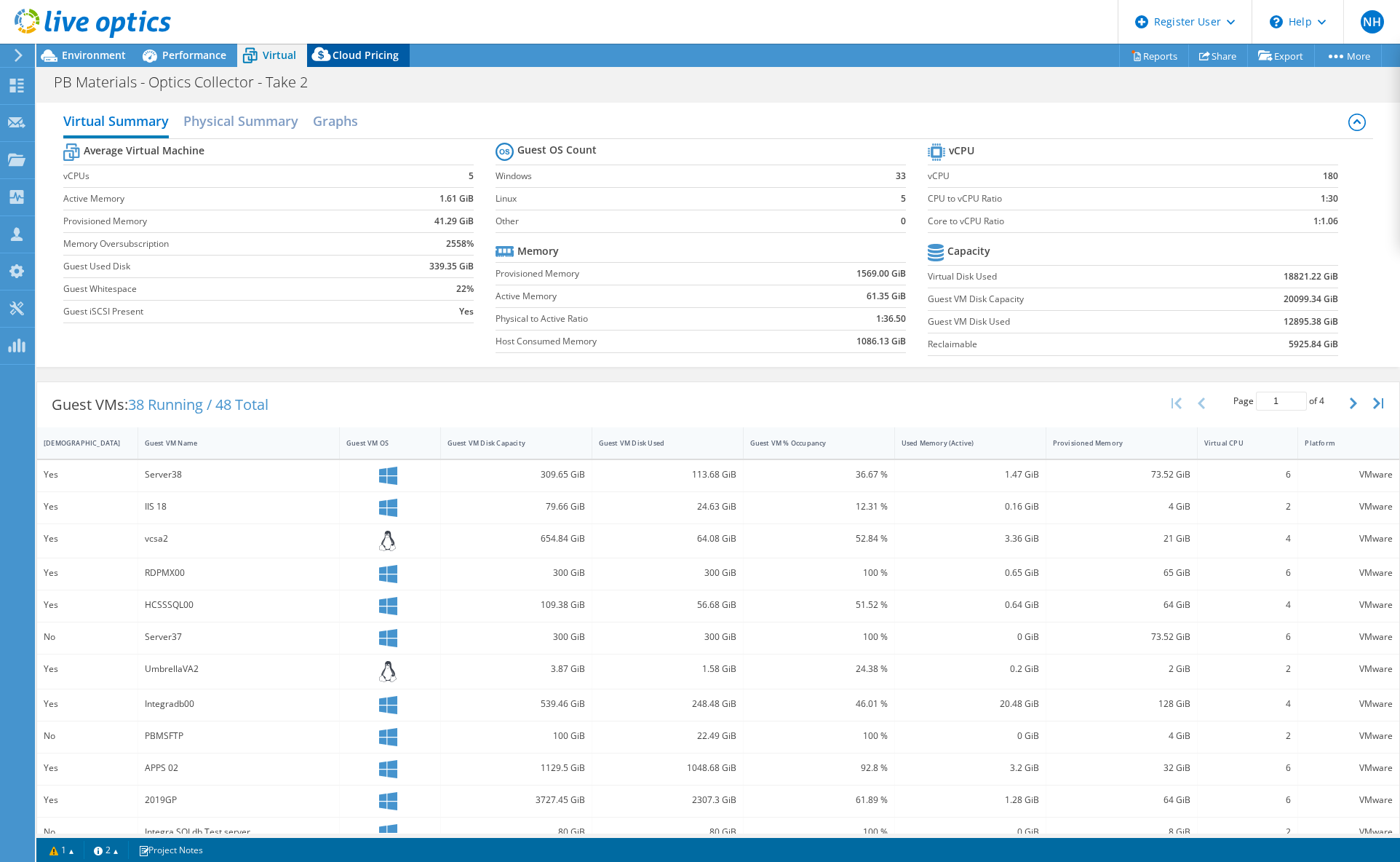
click at [330, 57] on icon at bounding box center [321, 57] width 29 height 29
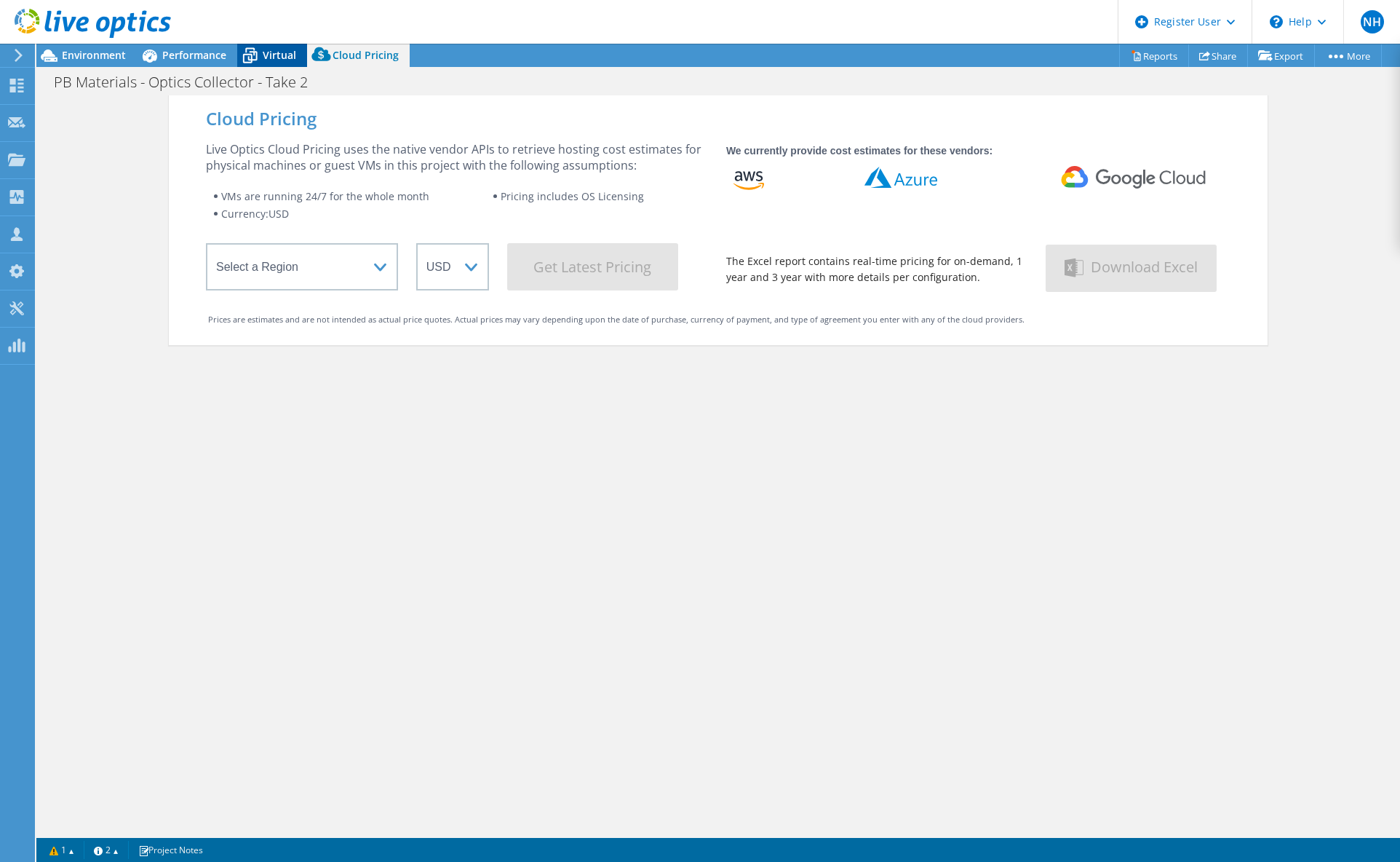
click at [279, 60] on span "Virtual" at bounding box center [279, 55] width 33 height 14
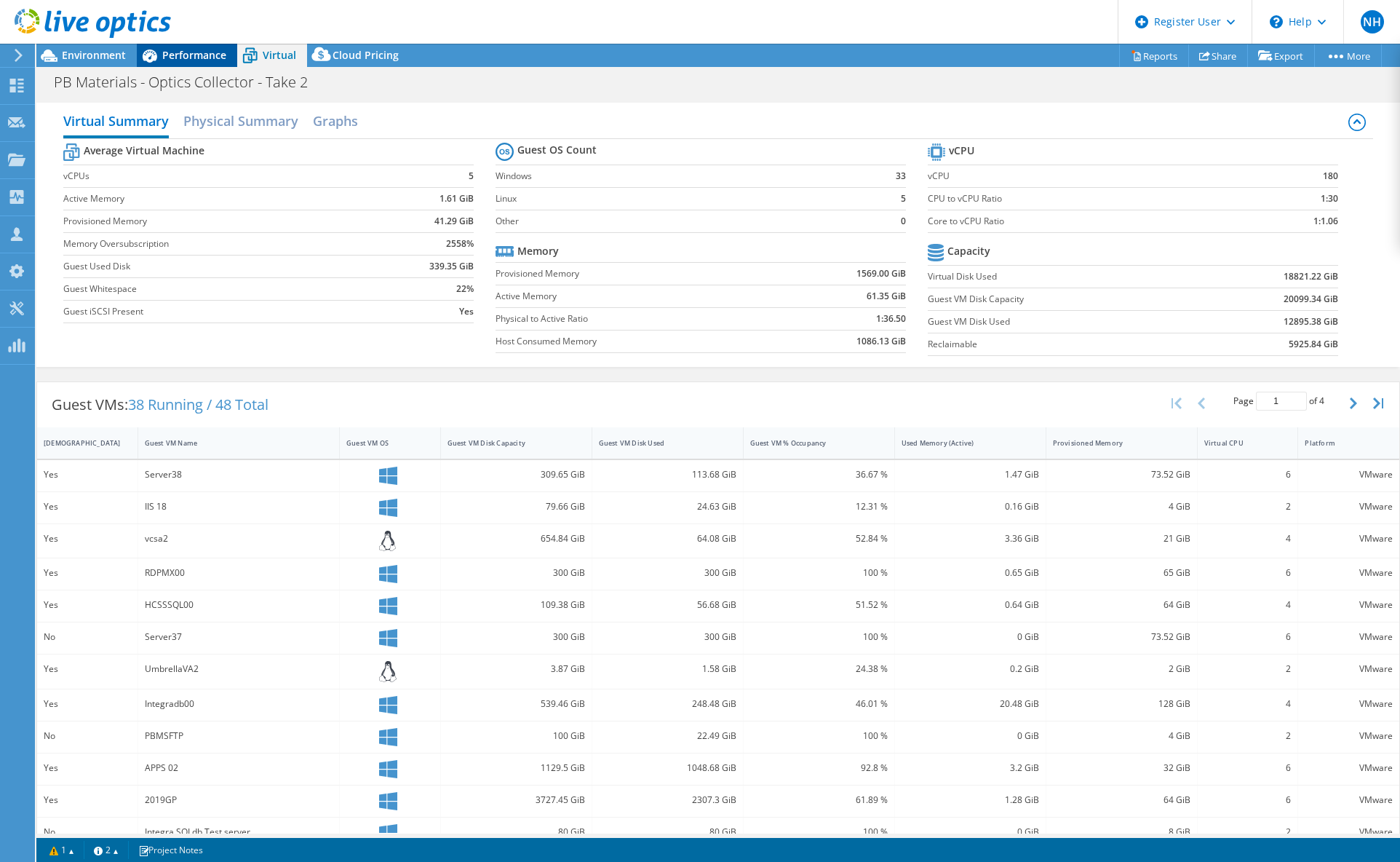
click at [228, 61] on div "Performance" at bounding box center [187, 55] width 100 height 24
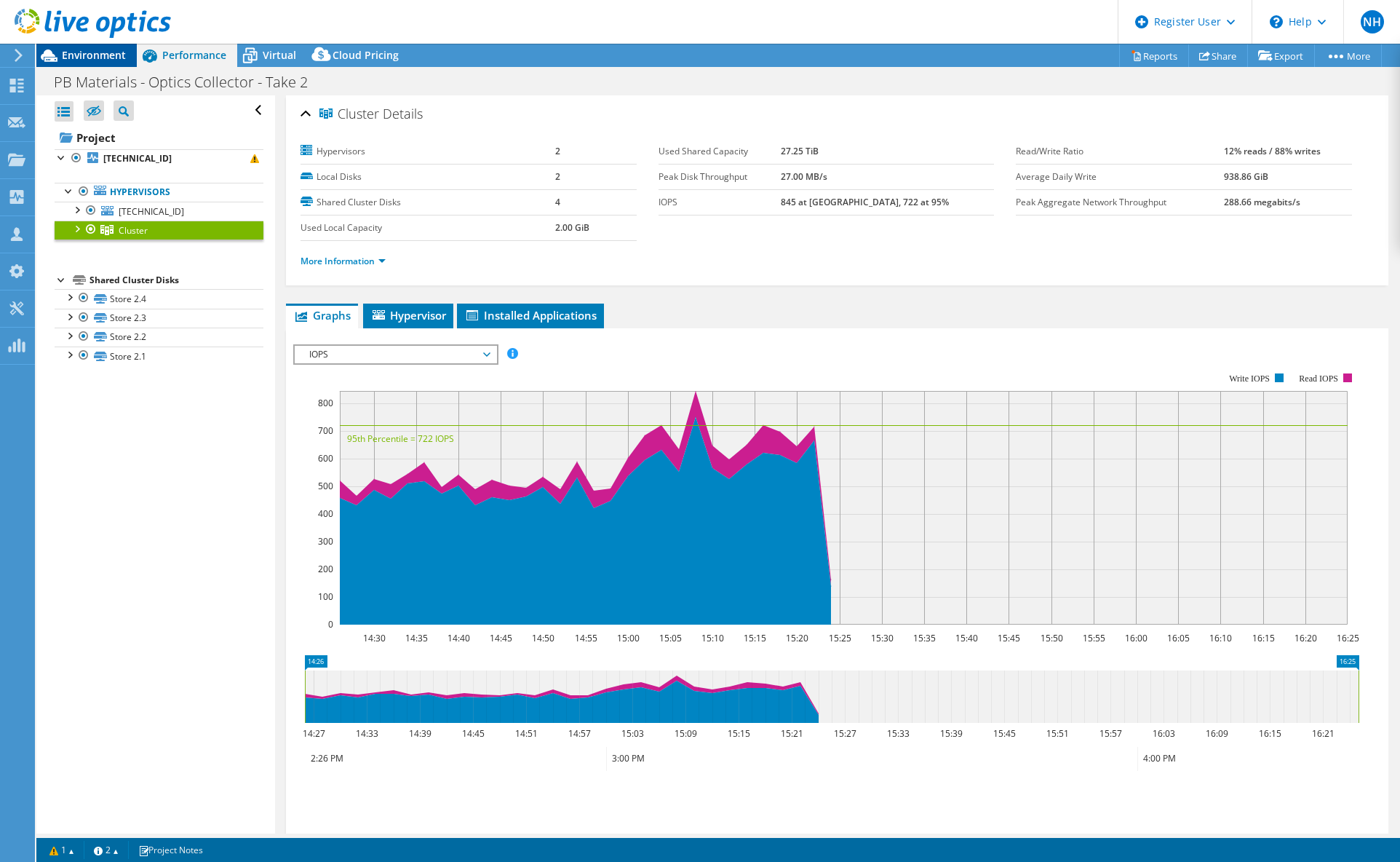
click at [116, 62] on div "Environment" at bounding box center [86, 55] width 100 height 24
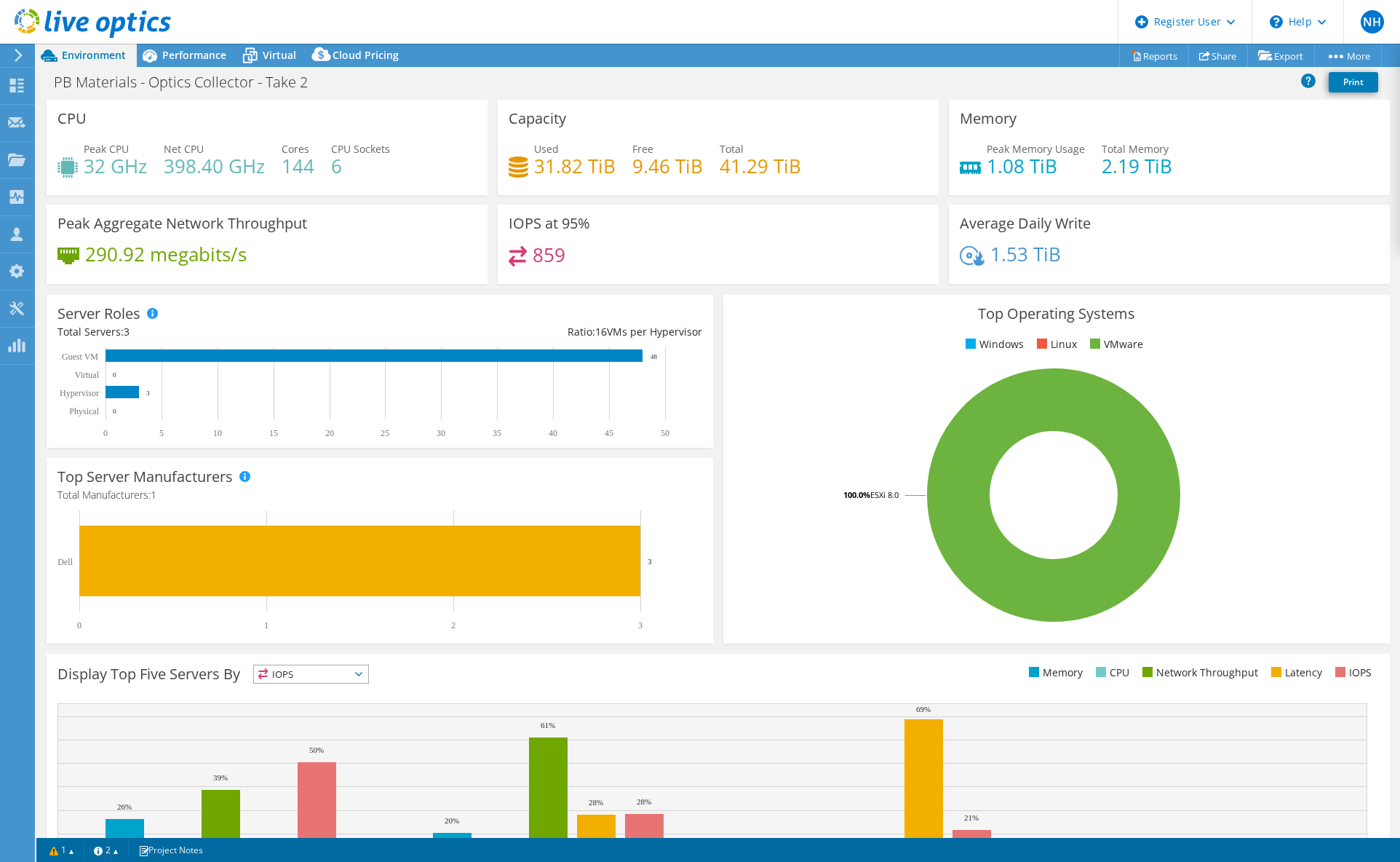
click at [879, 97] on div "PB Materials - Optics Collector - Take 2 Print" at bounding box center [718, 84] width 1364 height 31
